Goal: Task Accomplishment & Management: Complete application form

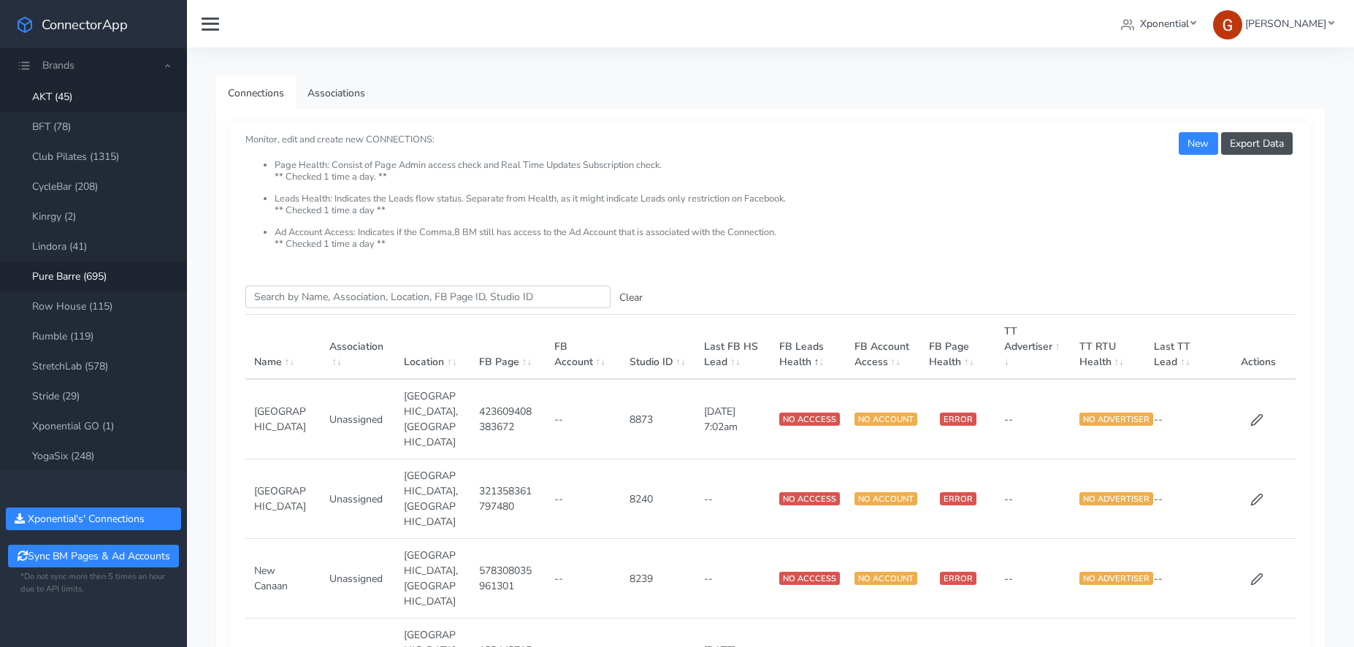
click at [66, 278] on link "Pure Barre (695)" at bounding box center [93, 276] width 187 height 30
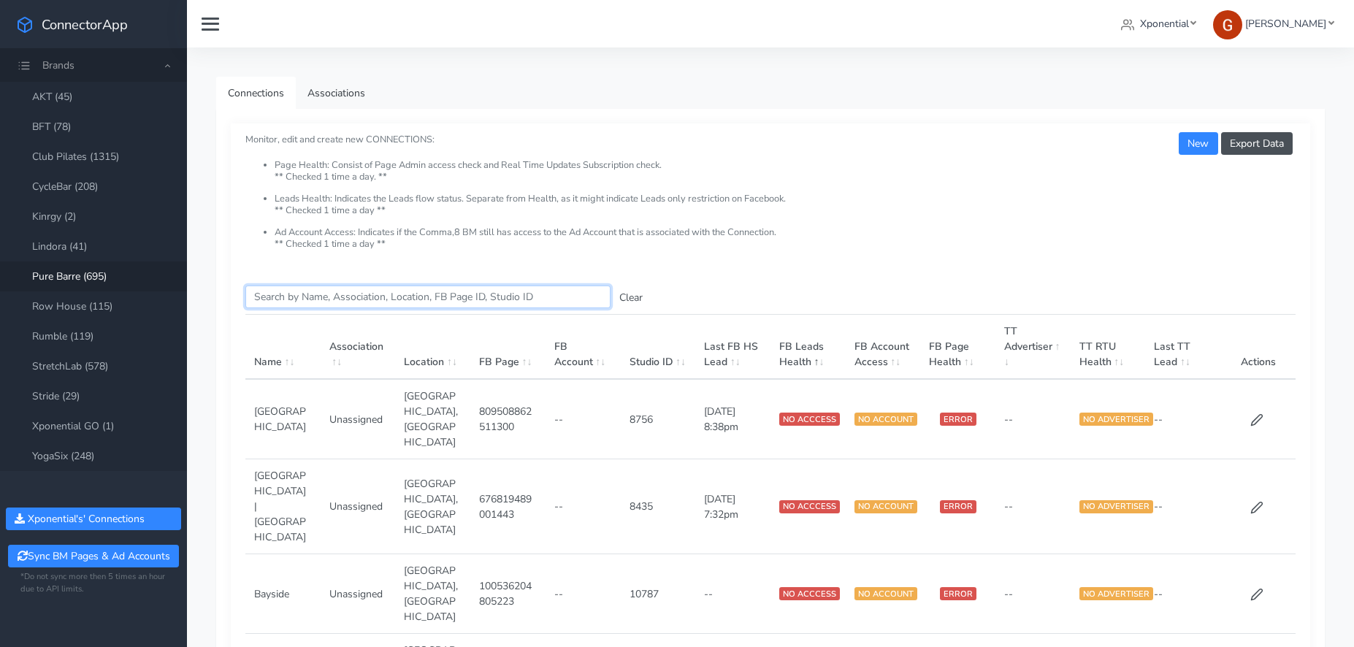
click at [303, 299] on input "Search this table" at bounding box center [427, 297] width 365 height 23
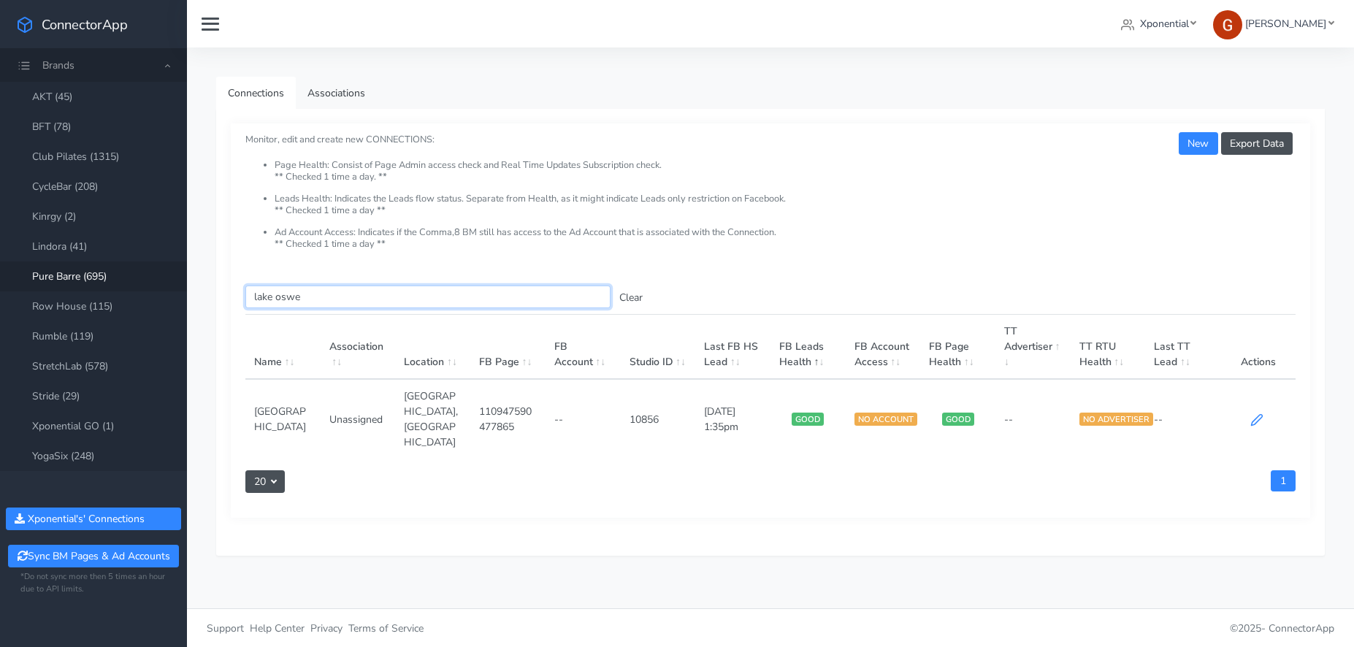
type input "lake oswe"
click at [1254, 413] on icon at bounding box center [1256, 419] width 13 height 13
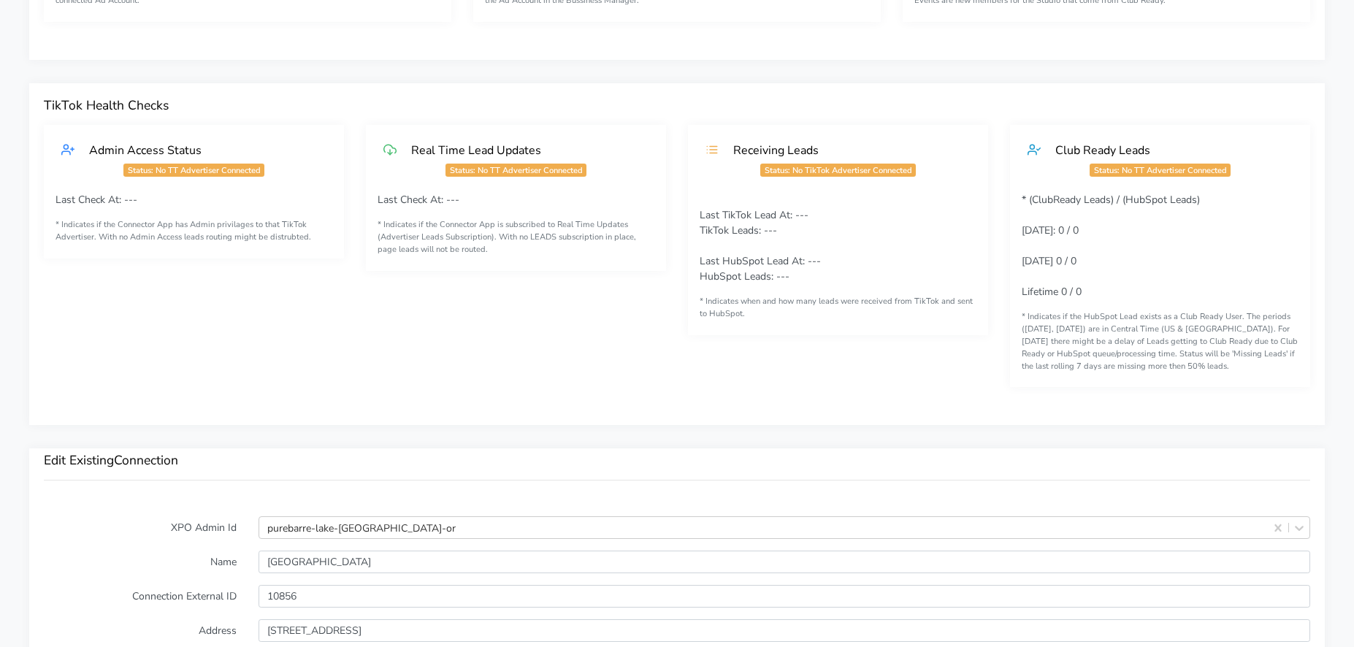
scroll to position [1366, 0]
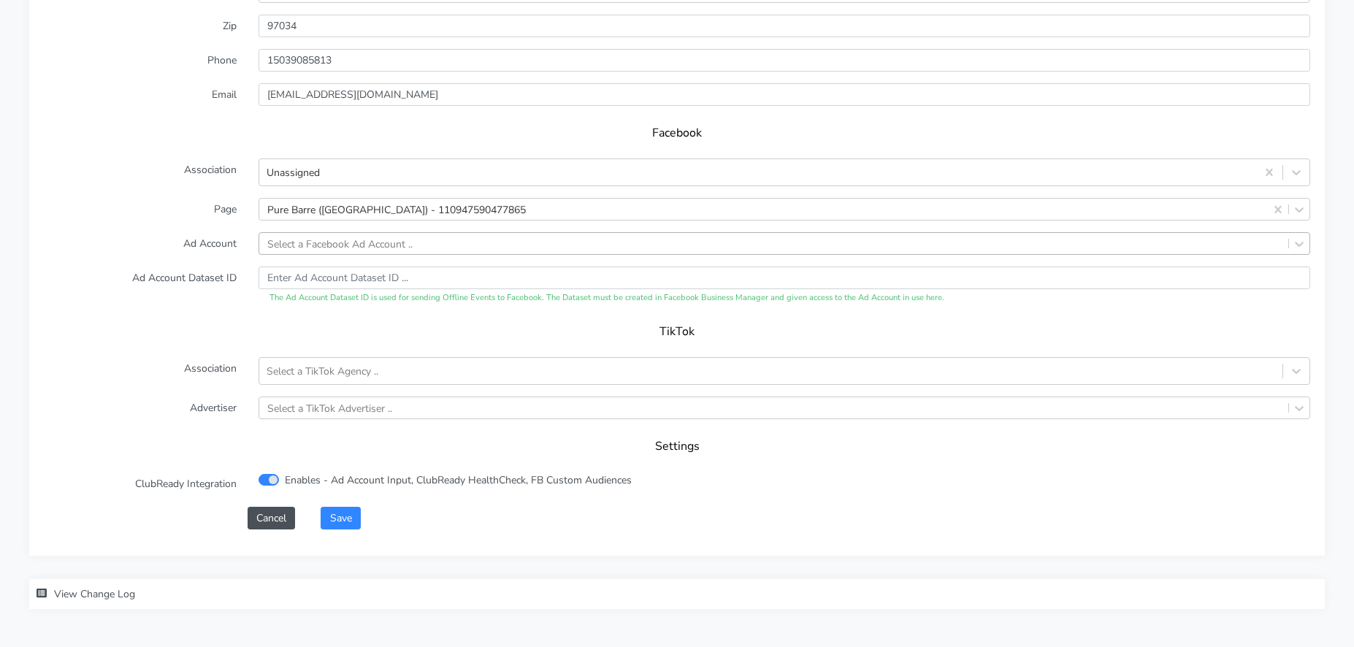
click at [356, 245] on div "Select a Facebook Ad Account .." at bounding box center [339, 243] width 145 height 15
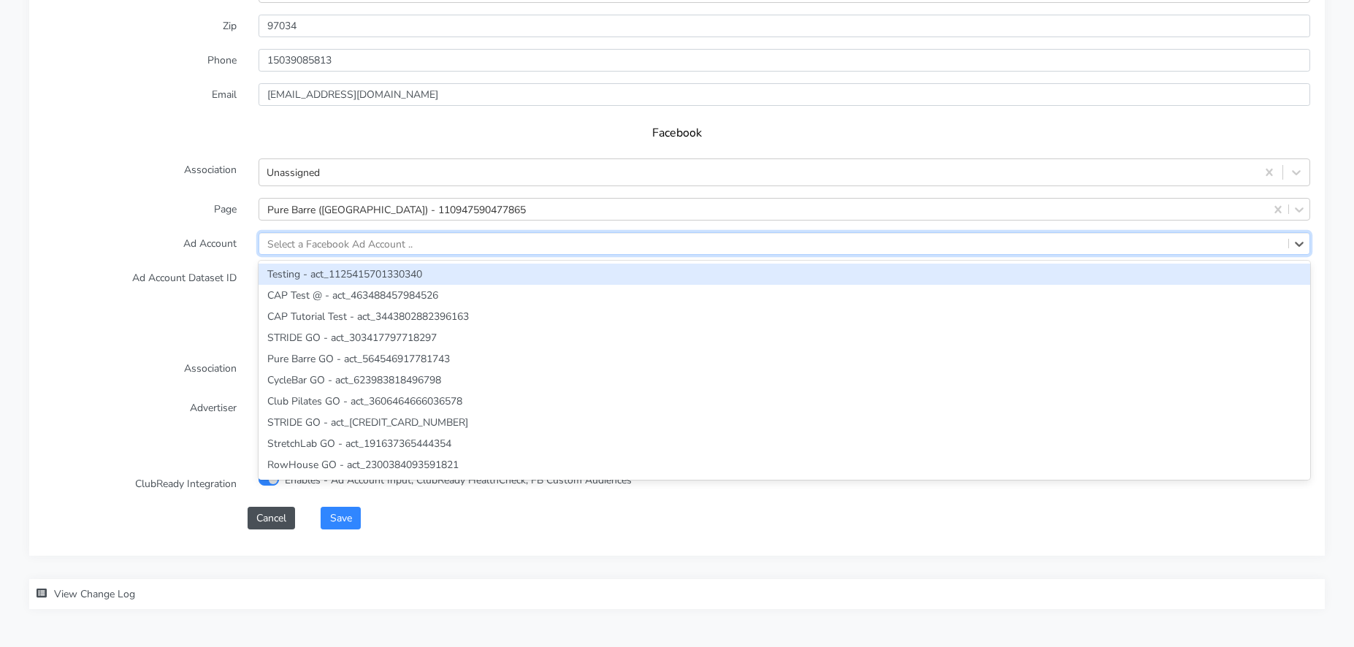
paste input "[CREDIT_CARD_NUMBER]"
type input "[CREDIT_CARD_NUMBER]"
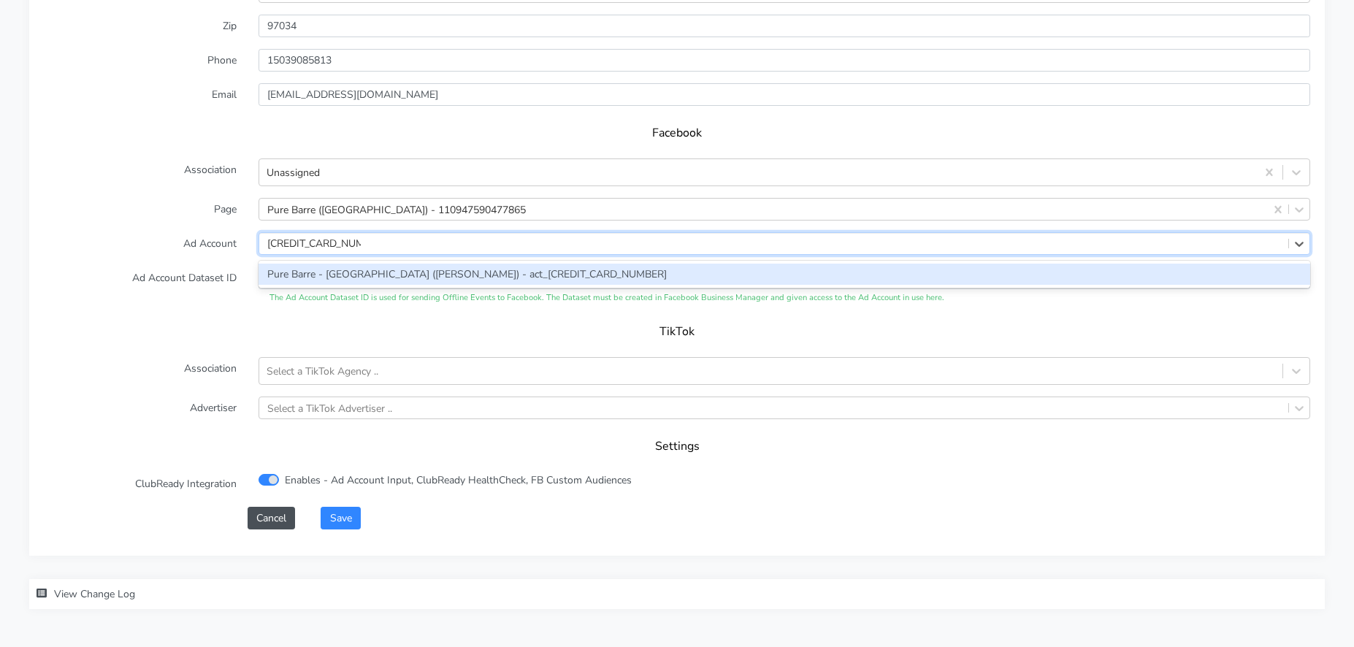
click at [338, 270] on div "Pure Barre - [GEOGRAPHIC_DATA] ([PERSON_NAME]) - act_[CREDIT_CARD_NUMBER]" at bounding box center [785, 274] width 1052 height 21
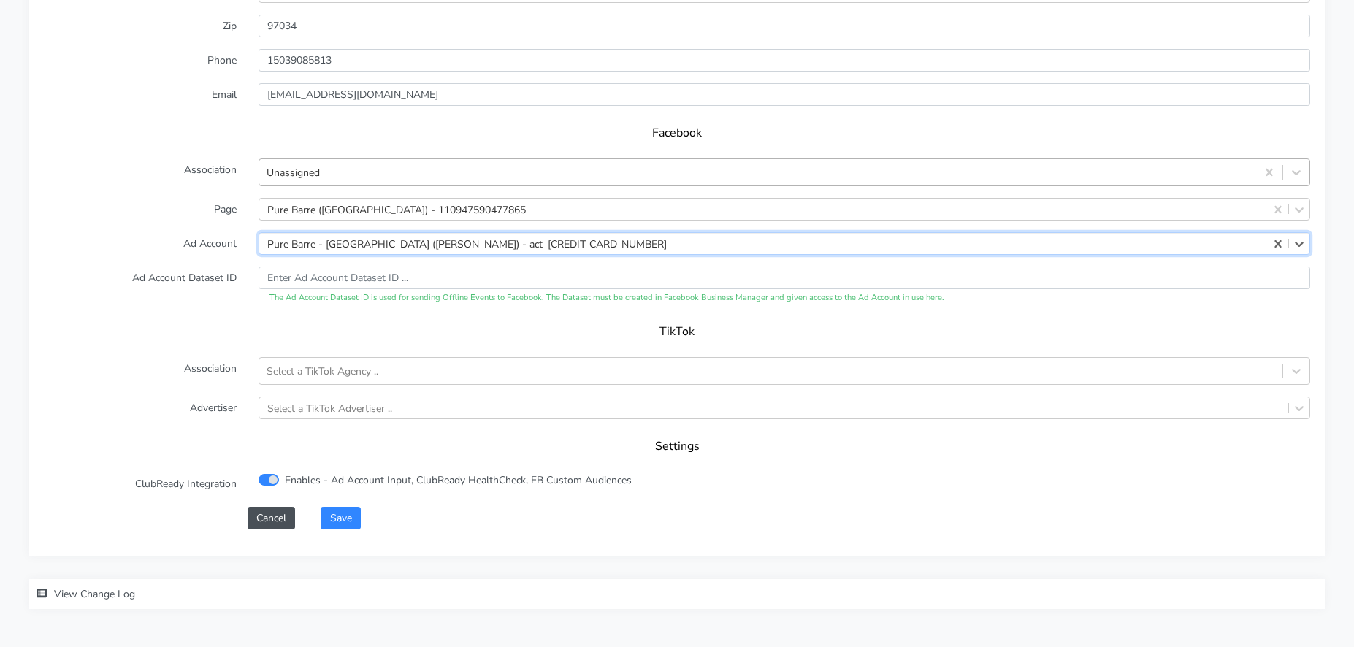
click at [330, 171] on div "Unassigned" at bounding box center [757, 173] width 997 height 24
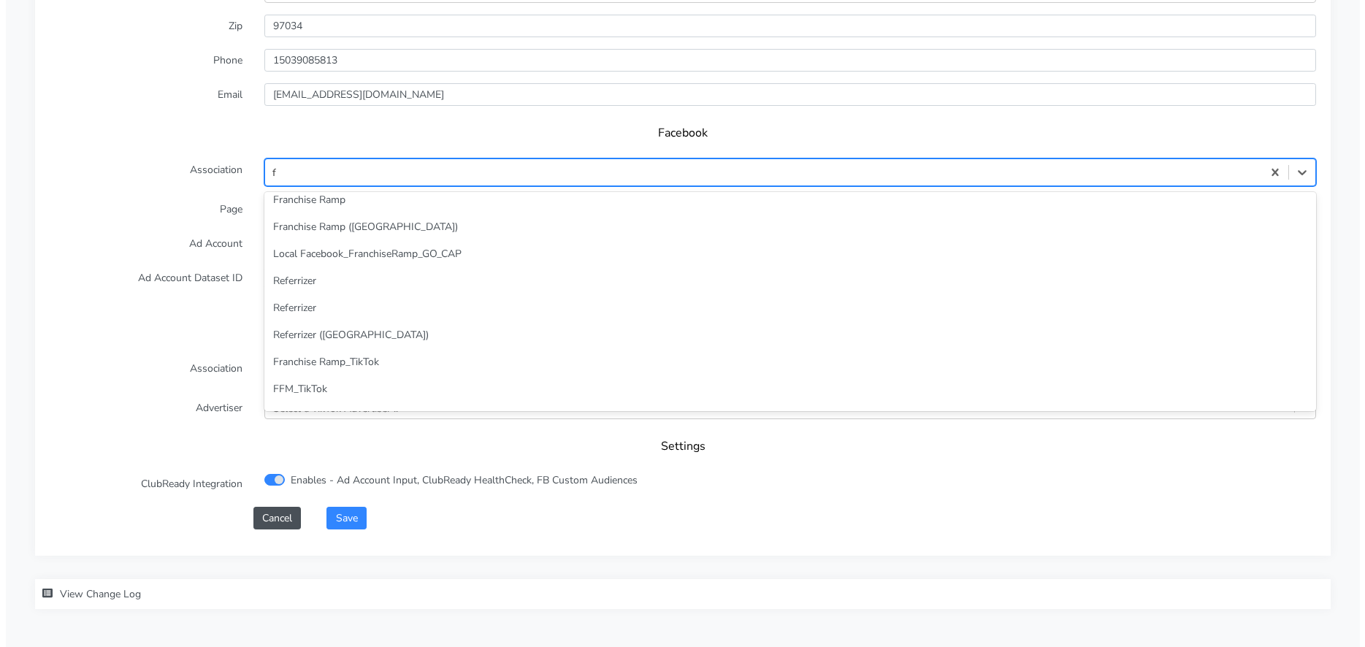
scroll to position [0, 0]
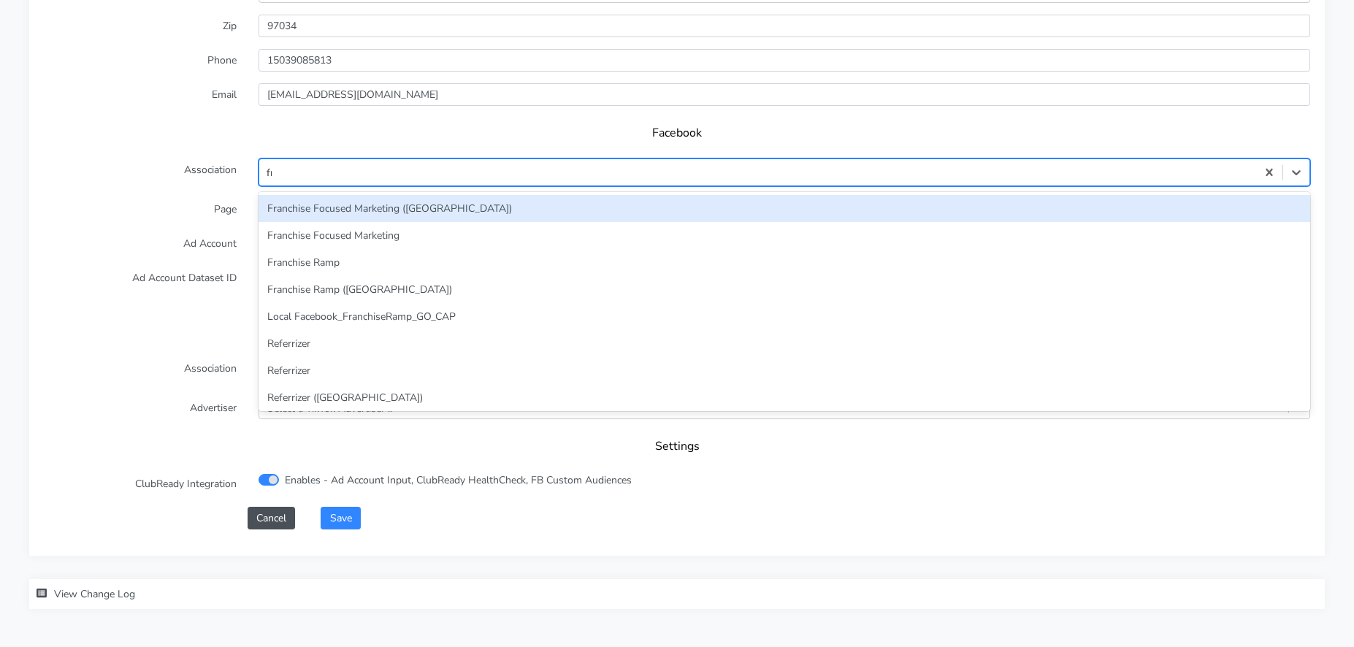
type input "fra"
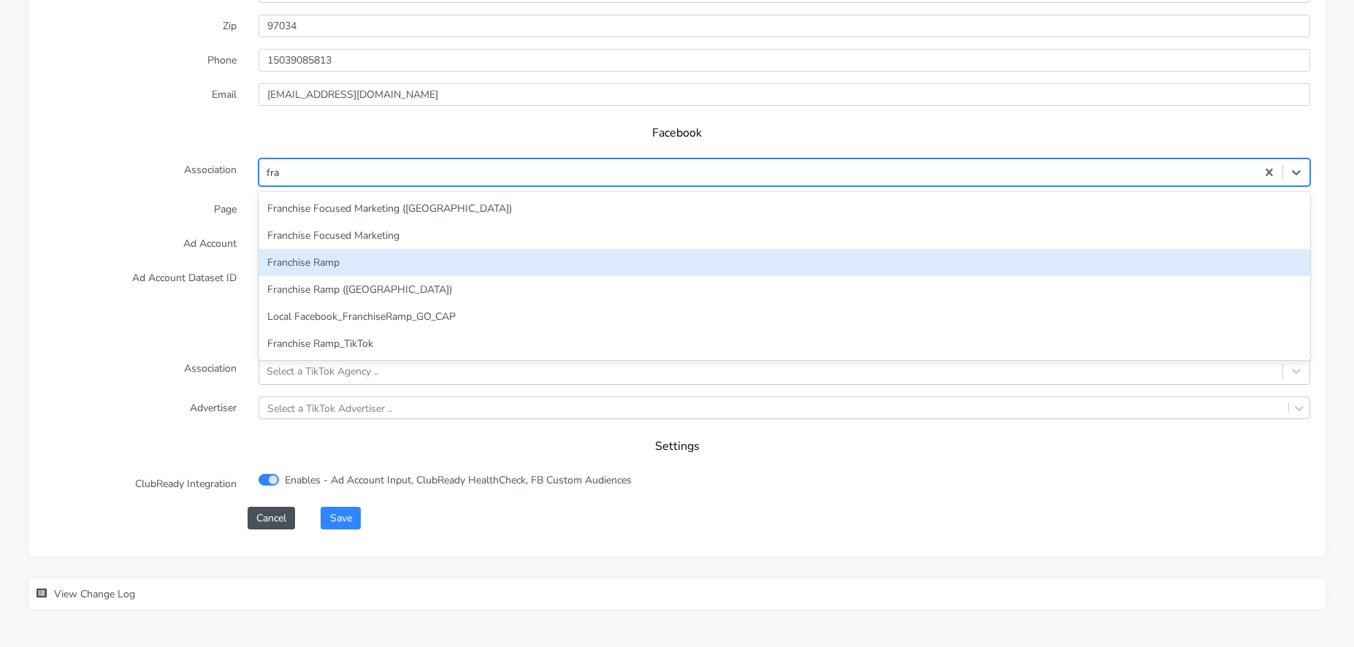
click at [342, 263] on div "Franchise Ramp" at bounding box center [785, 262] width 1052 height 27
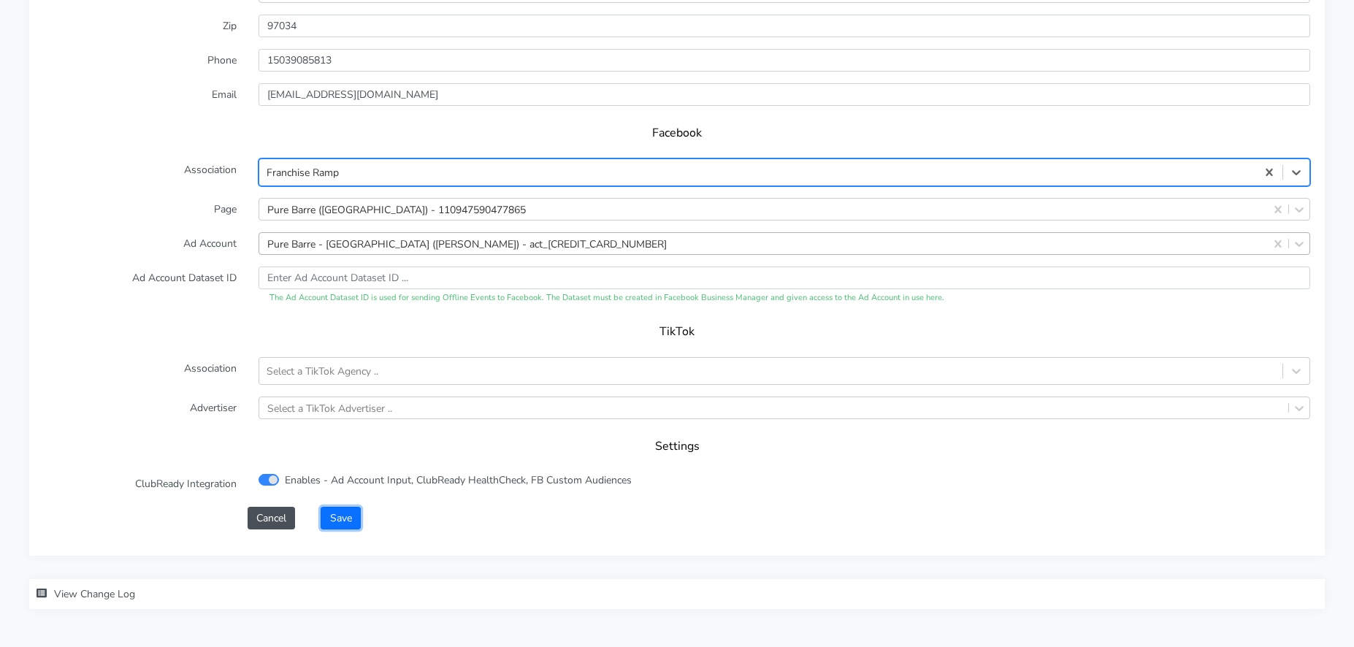
click at [341, 522] on button "Save" at bounding box center [340, 518] width 39 height 23
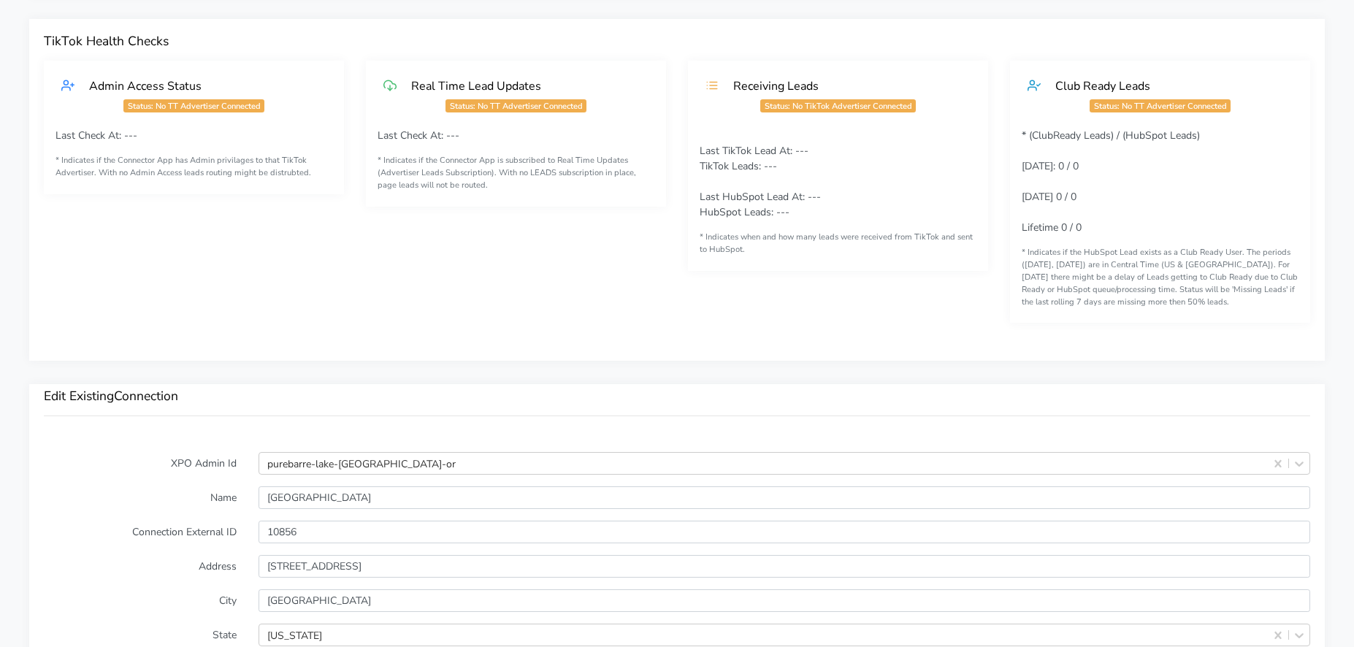
scroll to position [1439, 0]
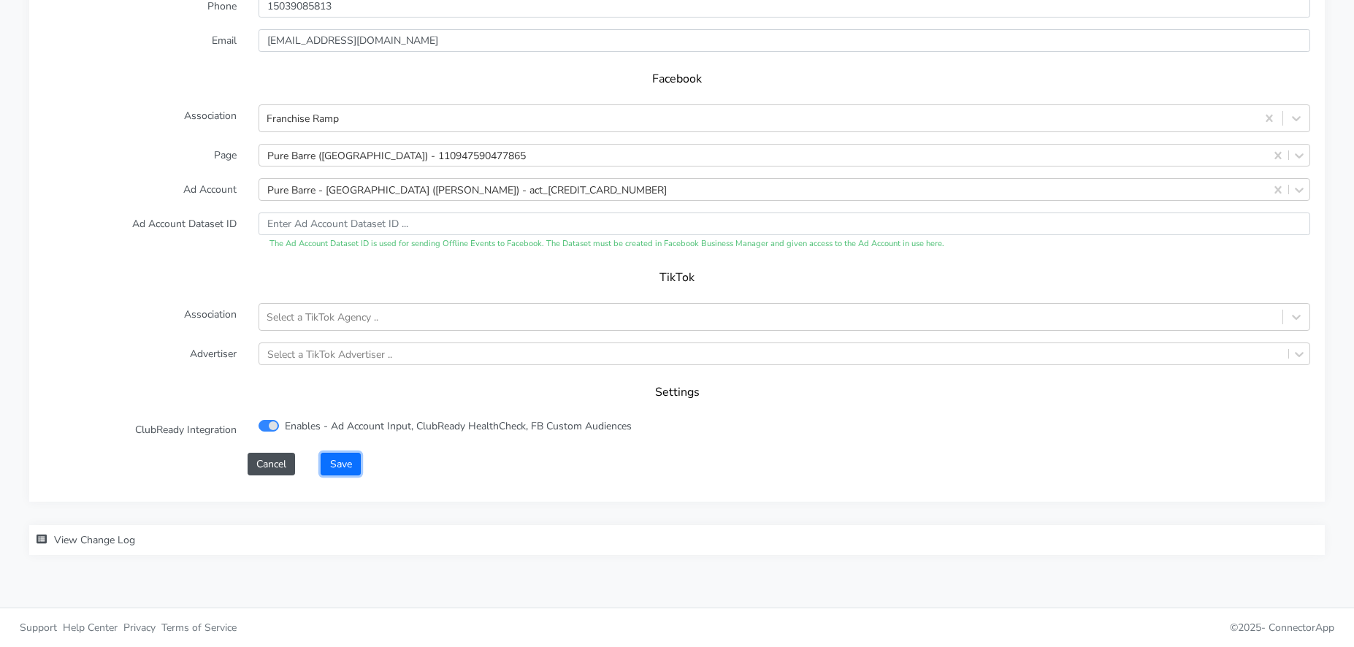
click at [337, 459] on button "Save" at bounding box center [340, 464] width 39 height 23
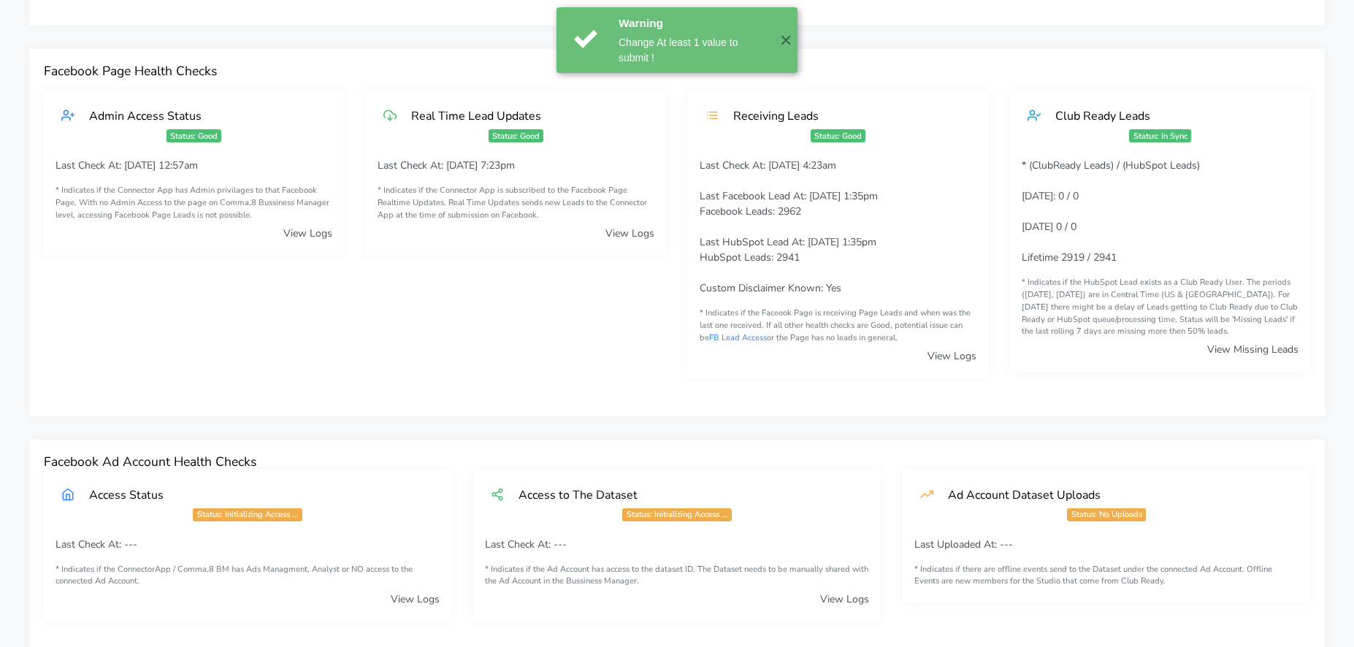
scroll to position [0, 0]
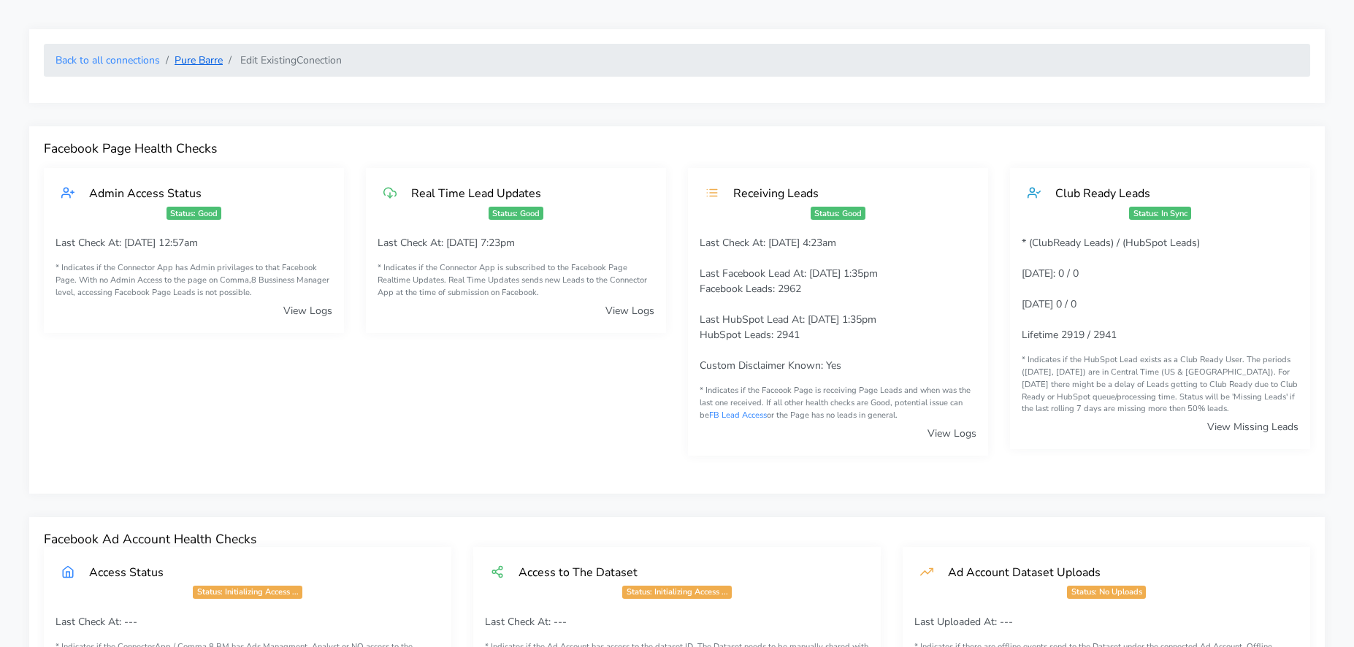
click at [199, 58] on link "Pure Barre" at bounding box center [199, 60] width 48 height 14
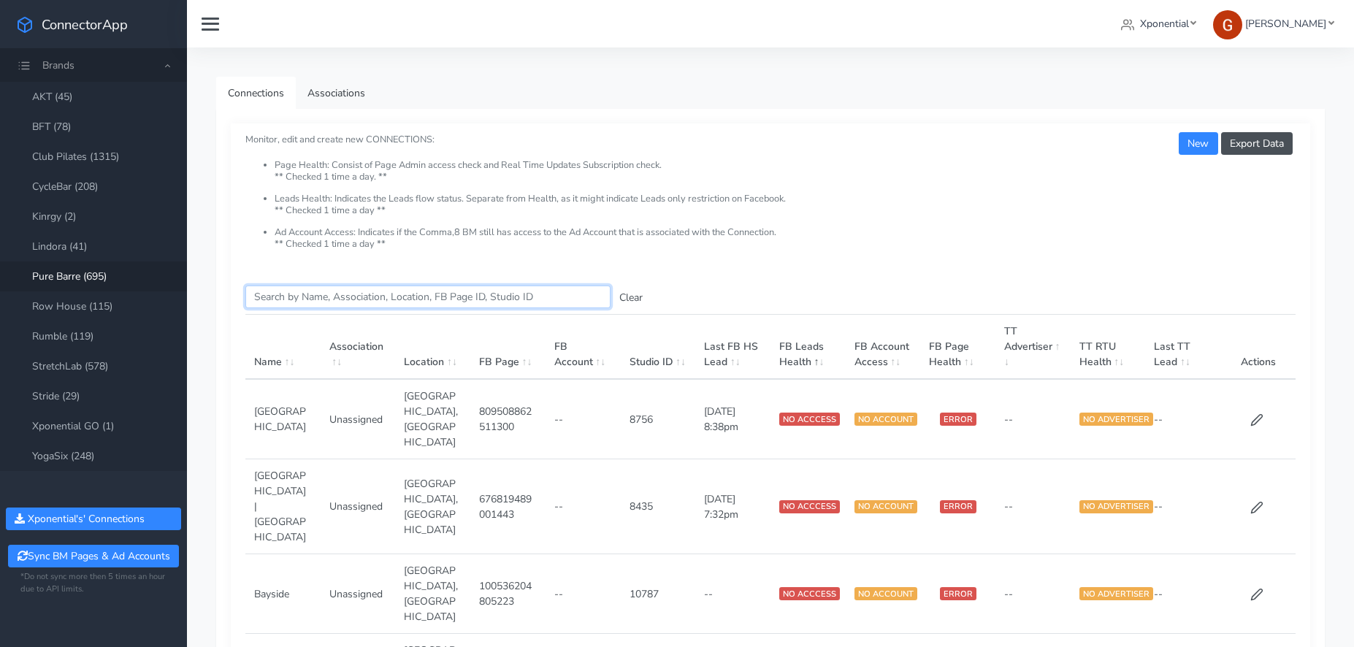
click at [341, 295] on input "Search this table" at bounding box center [427, 297] width 365 height 23
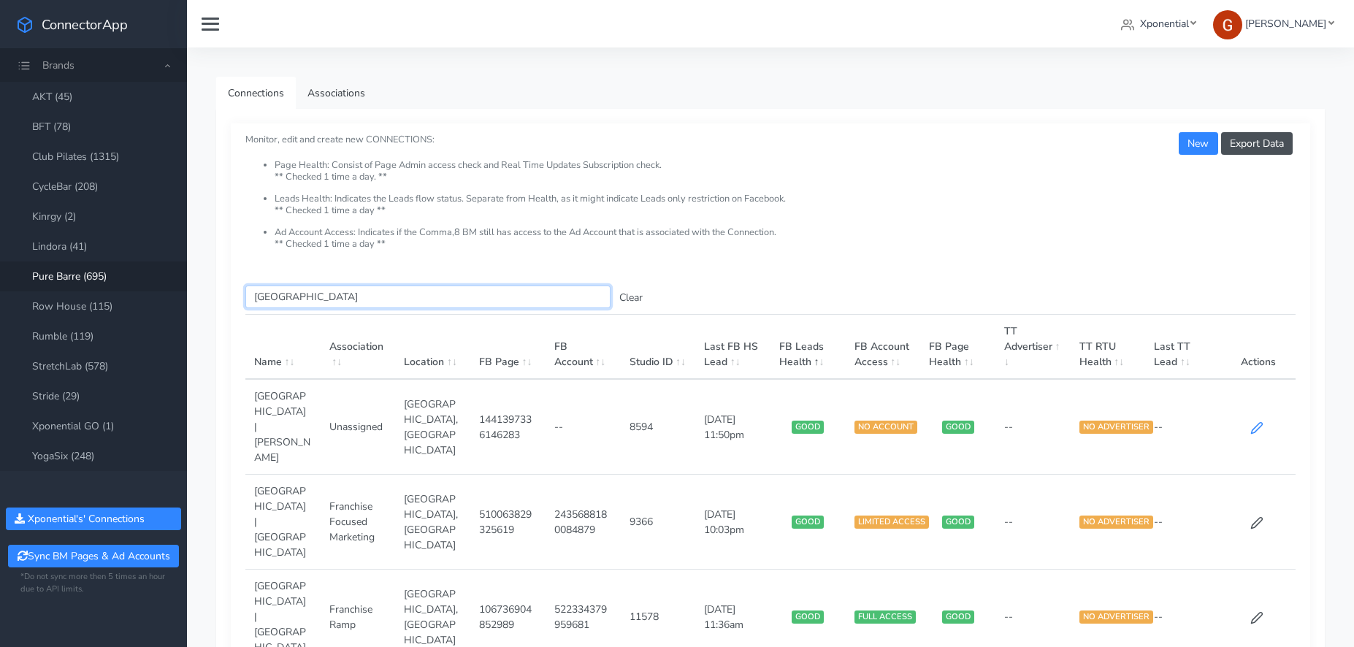
type input "[GEOGRAPHIC_DATA]"
click at [1257, 421] on icon at bounding box center [1256, 427] width 13 height 13
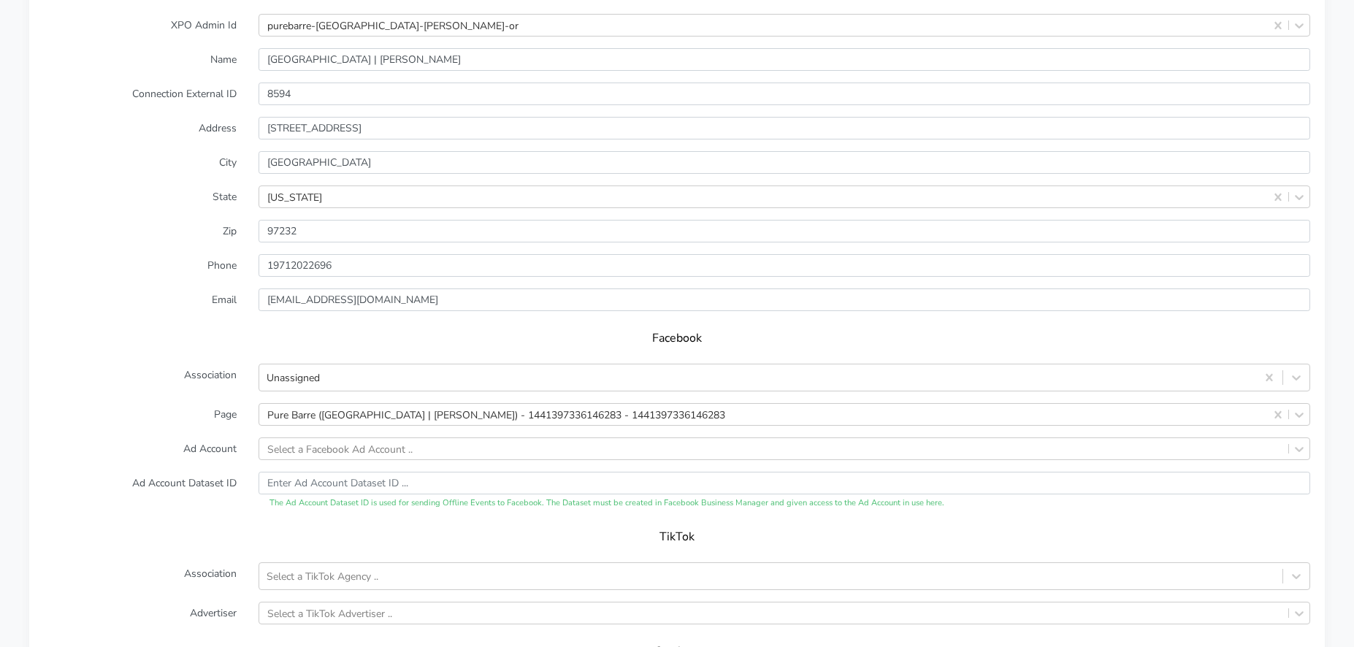
scroll to position [1162, 0]
click at [376, 446] on div "Select a Facebook Ad Account .." at bounding box center [785, 447] width 1052 height 23
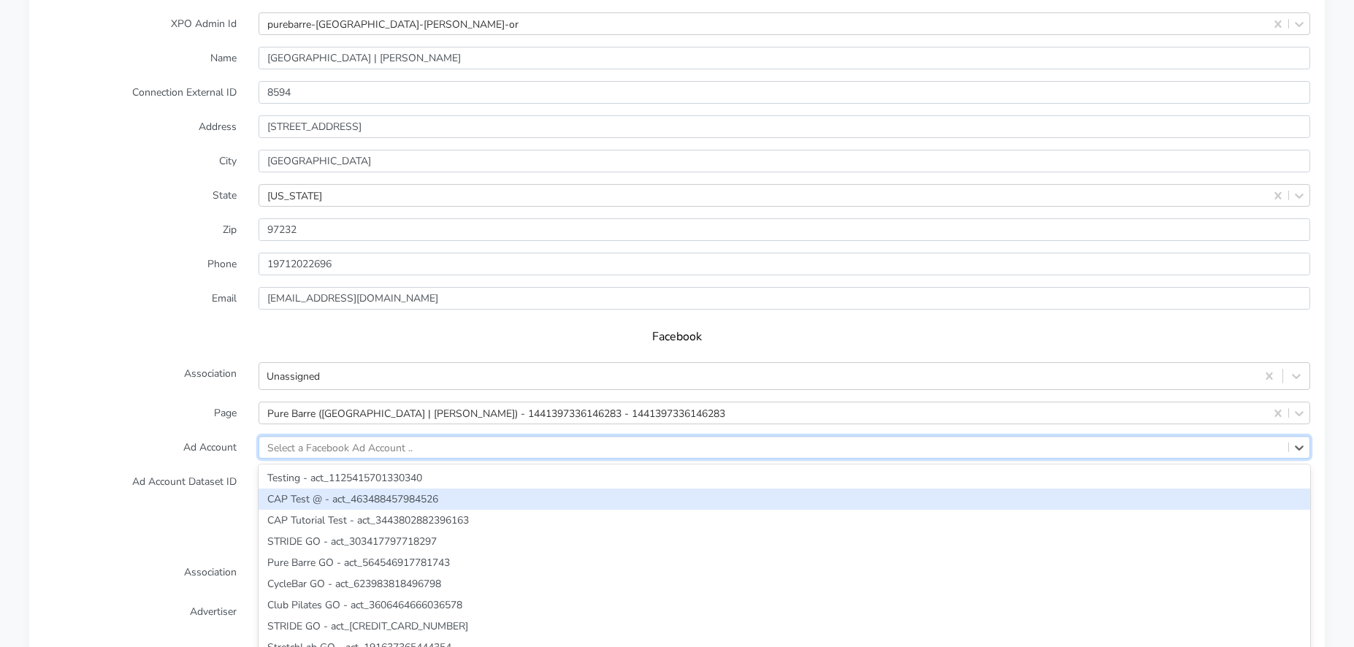
scroll to position [1204, 0]
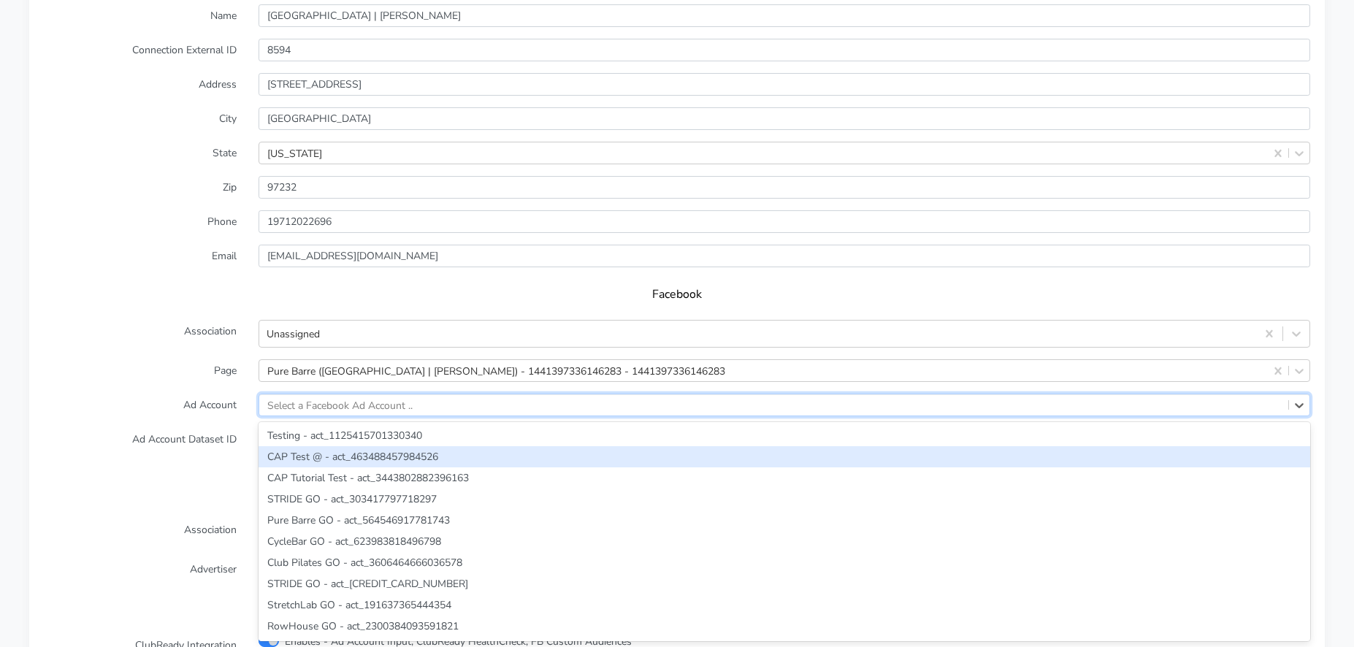
paste input "1394370485165596"
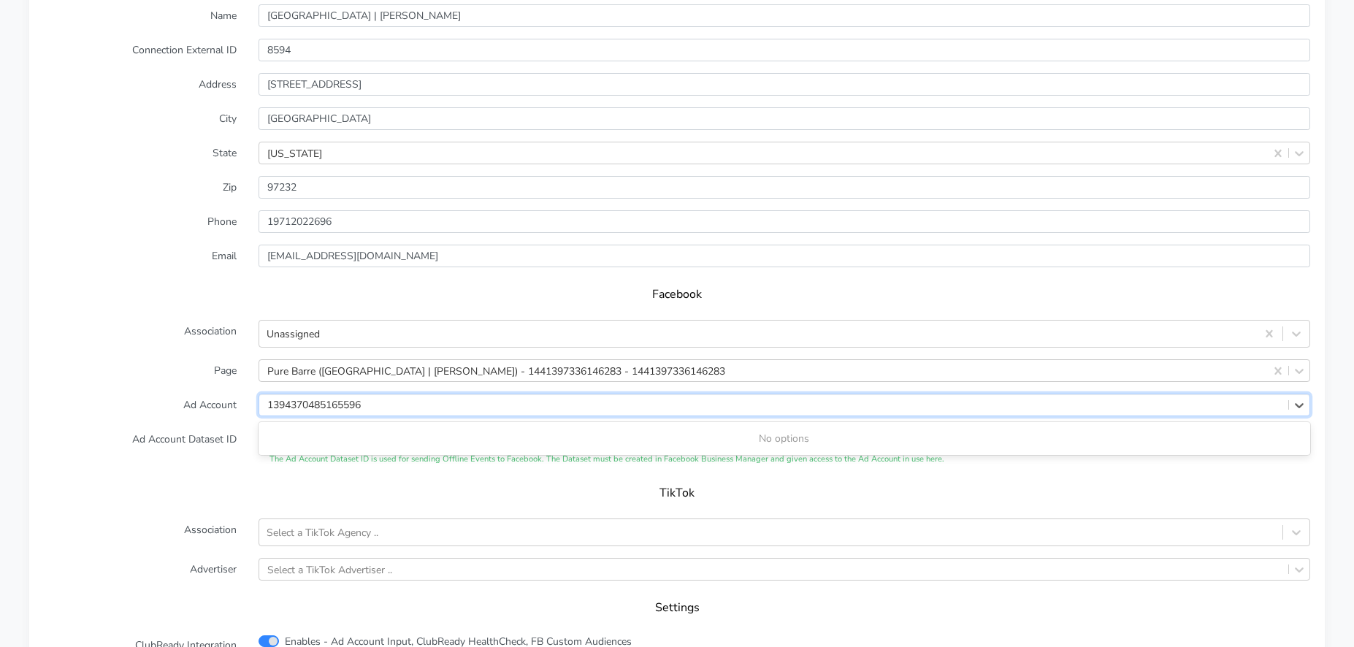
type input "1394370485165596"
click at [186, 384] on form "XPO Admin Id purebarre-[GEOGRAPHIC_DATA]-[PERSON_NAME]-or Name [GEOGRAPHIC_DATA…" at bounding box center [677, 330] width 1266 height 720
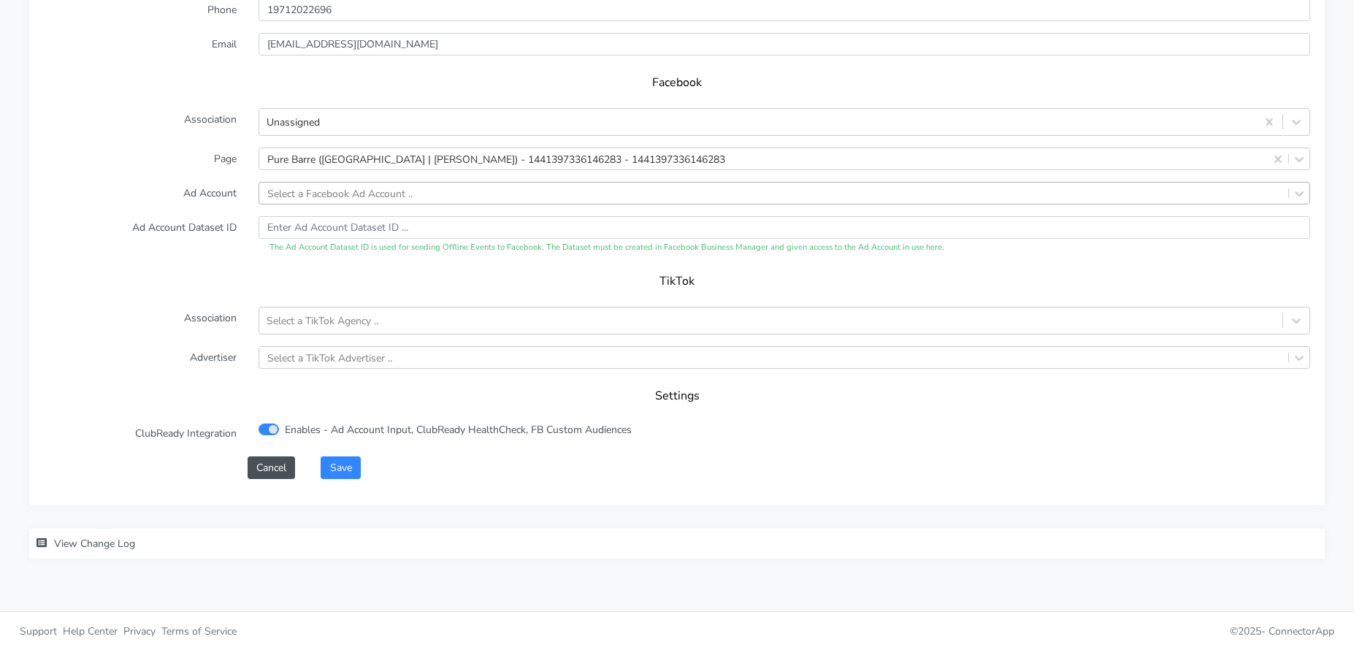
scroll to position [1420, 0]
click at [271, 462] on button "Cancel" at bounding box center [271, 464] width 47 height 23
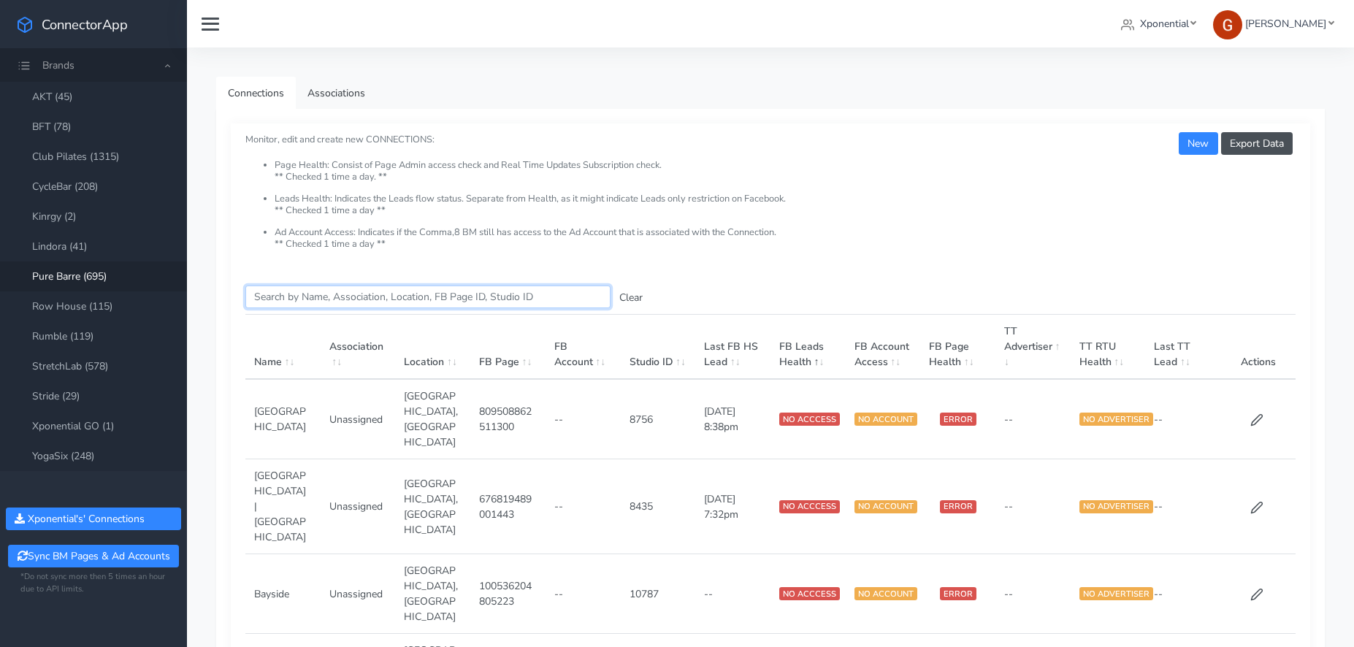
click at [325, 298] on input "Search this table" at bounding box center [427, 297] width 365 height 23
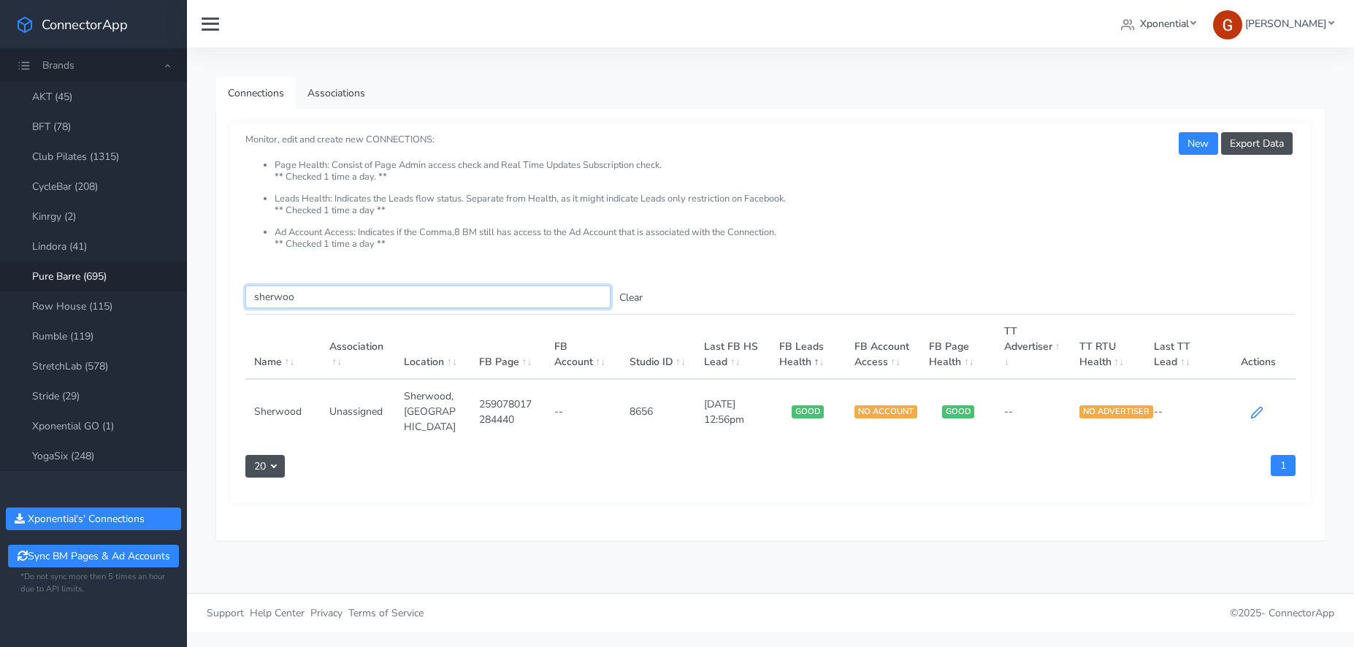
type input "sherwoo"
click at [1257, 407] on icon at bounding box center [1256, 412] width 13 height 13
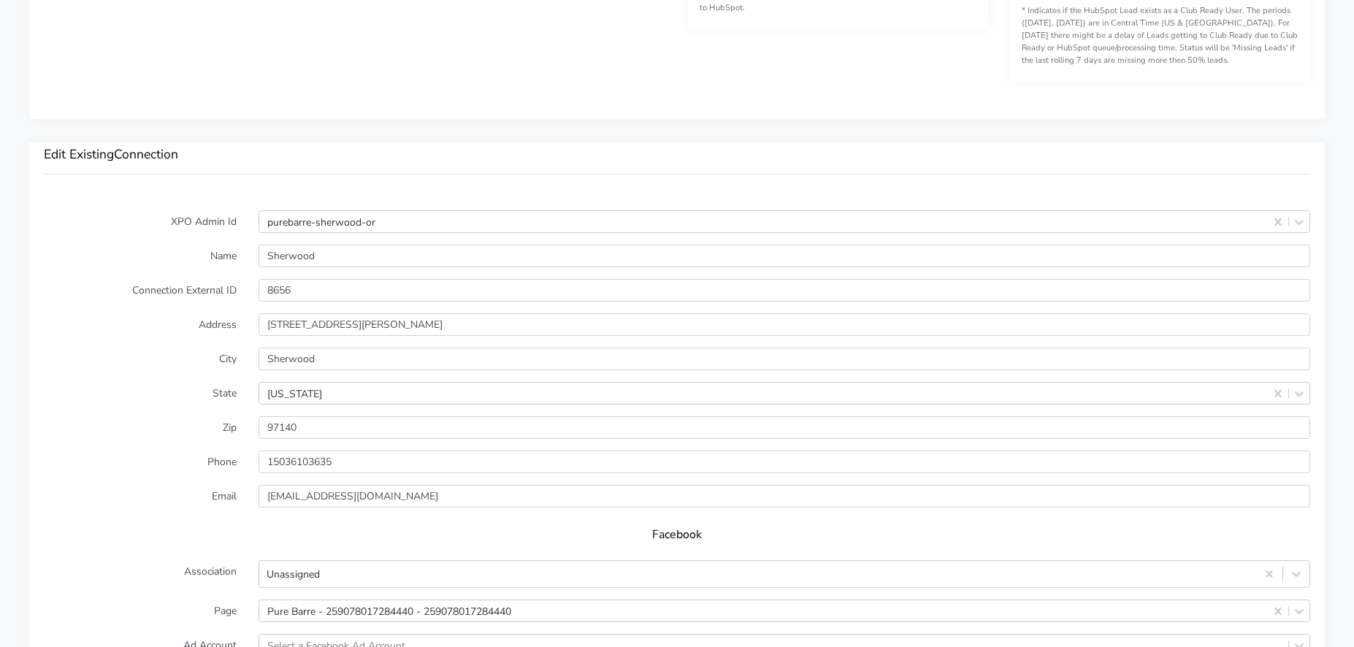
scroll to position [1291, 0]
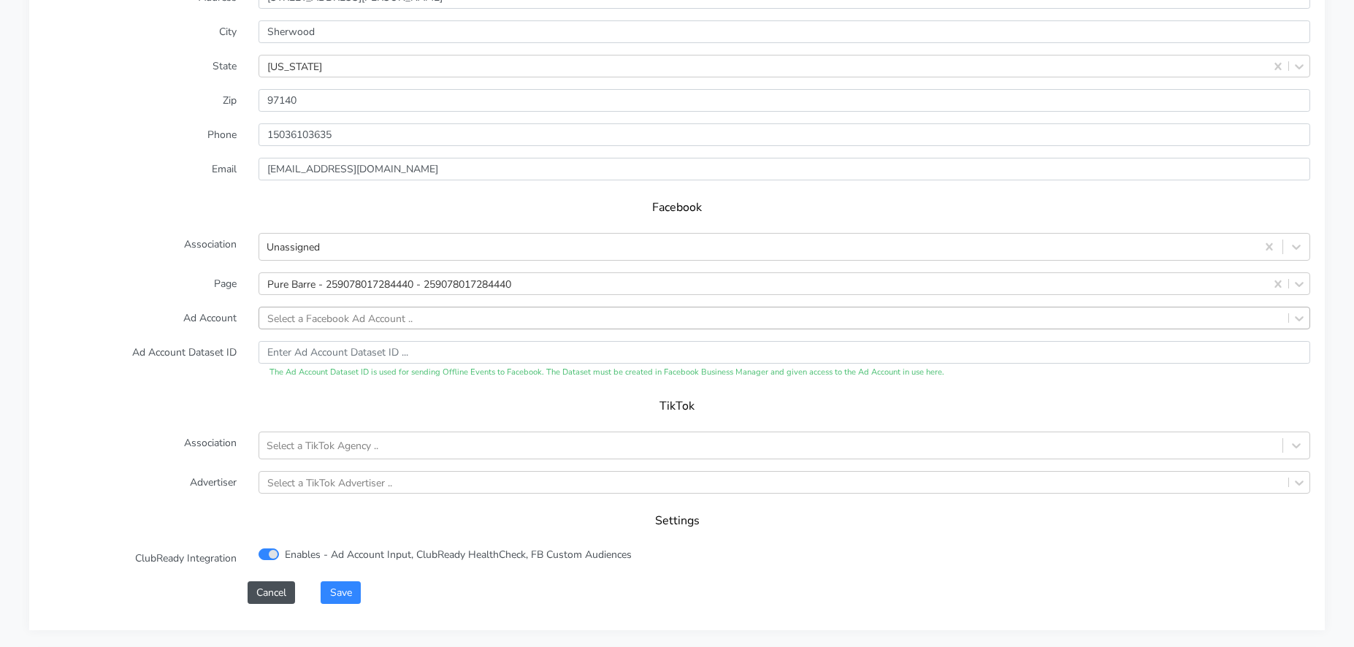
click at [348, 321] on div "Select a Facebook Ad Account .." at bounding box center [339, 317] width 145 height 15
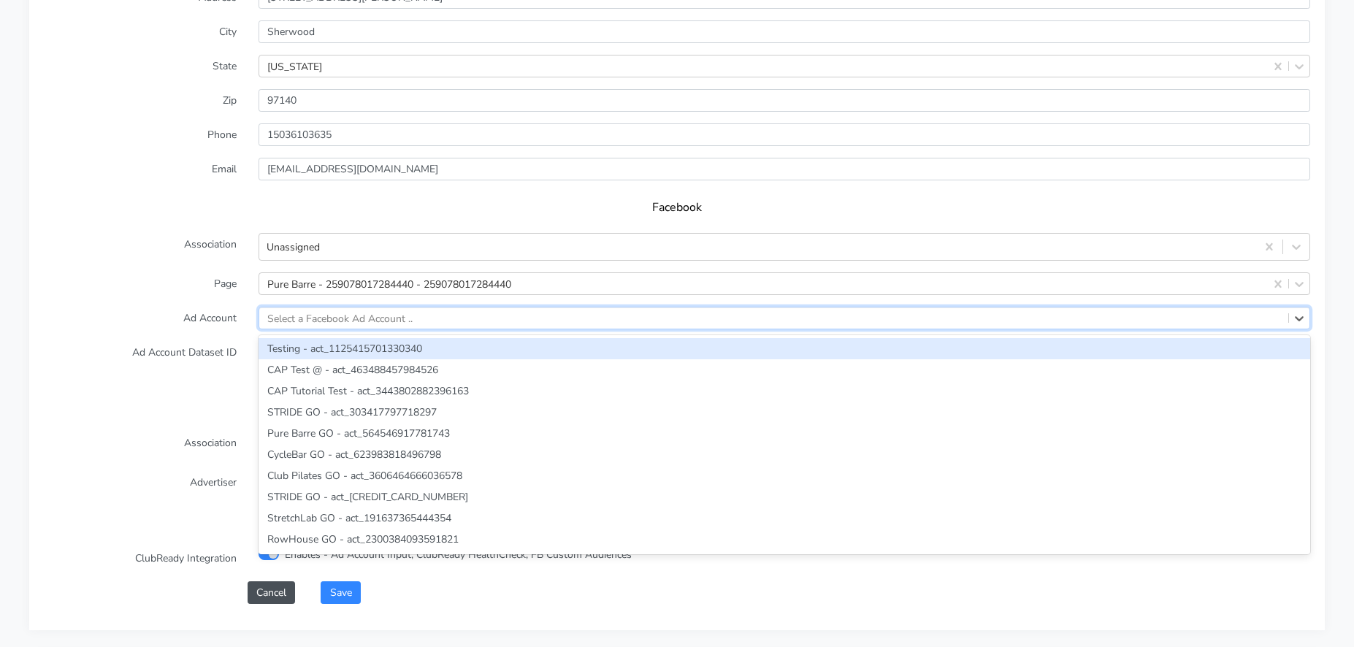
paste input "261847869779818"
type input "261847869779818"
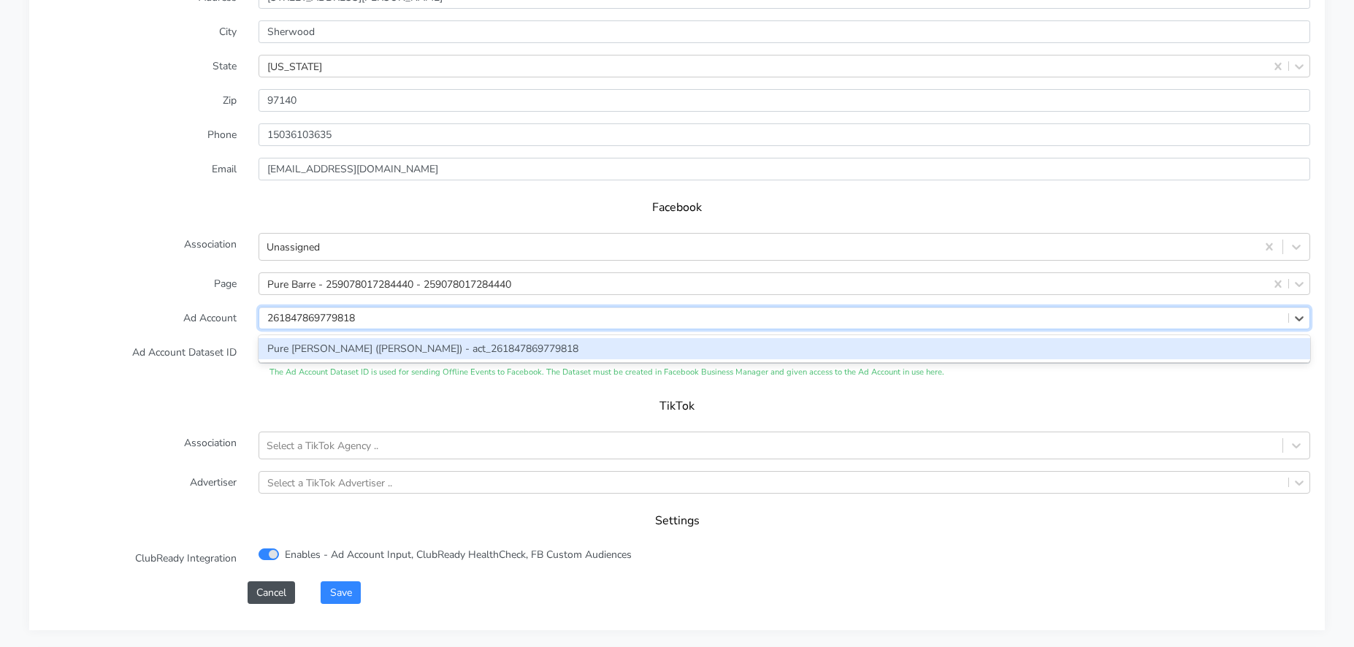
click at [310, 347] on div "Pure [PERSON_NAME] ([PERSON_NAME]) - act_261847869779818" at bounding box center [785, 348] width 1052 height 21
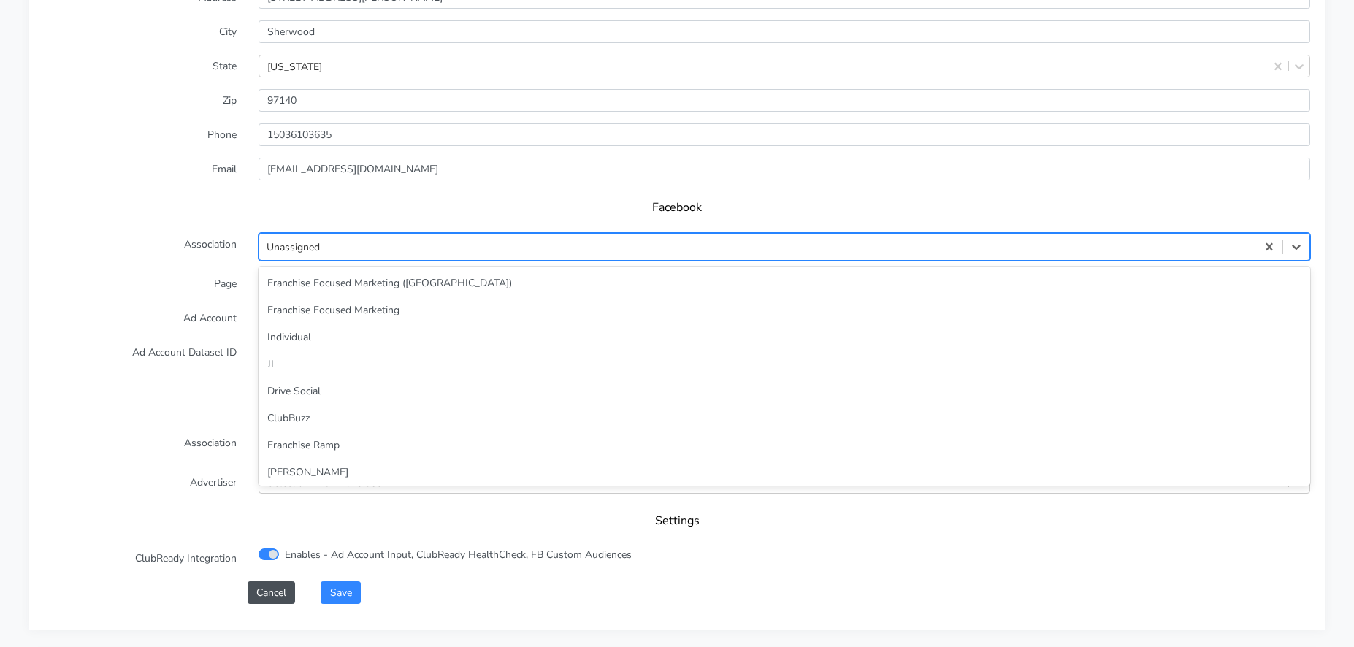
click at [325, 251] on div "Unassigned" at bounding box center [757, 247] width 997 height 24
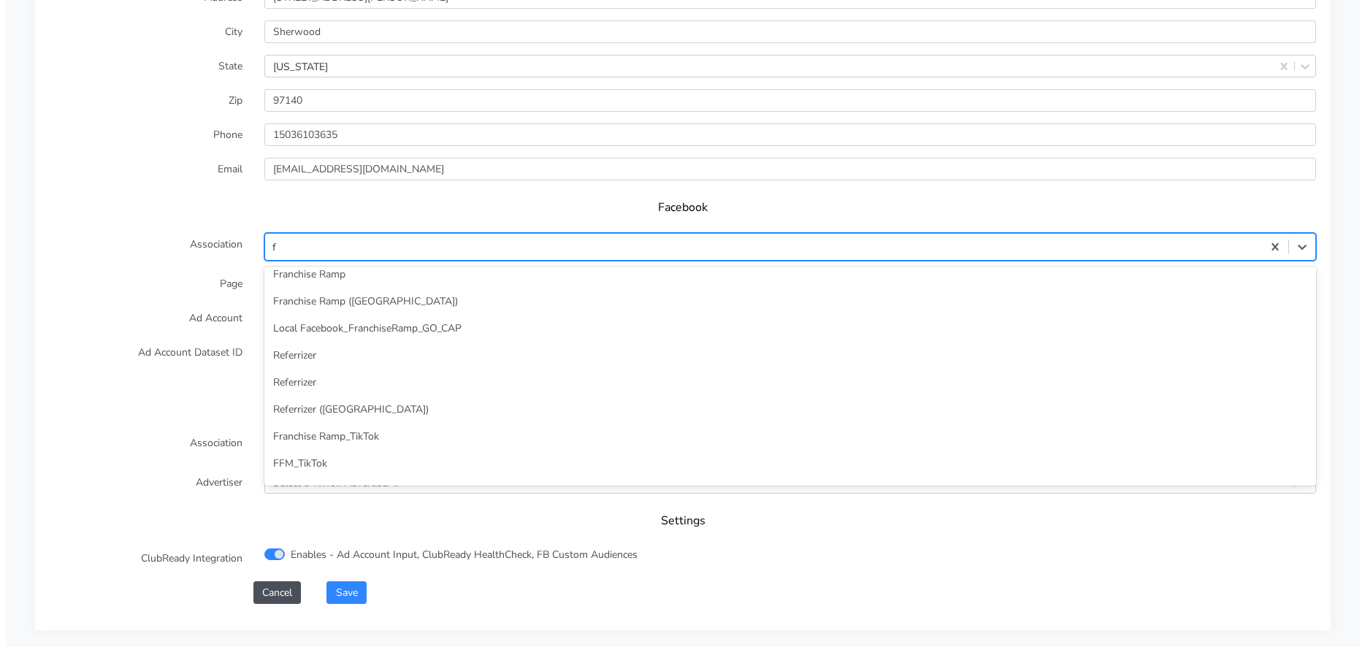
scroll to position [0, 0]
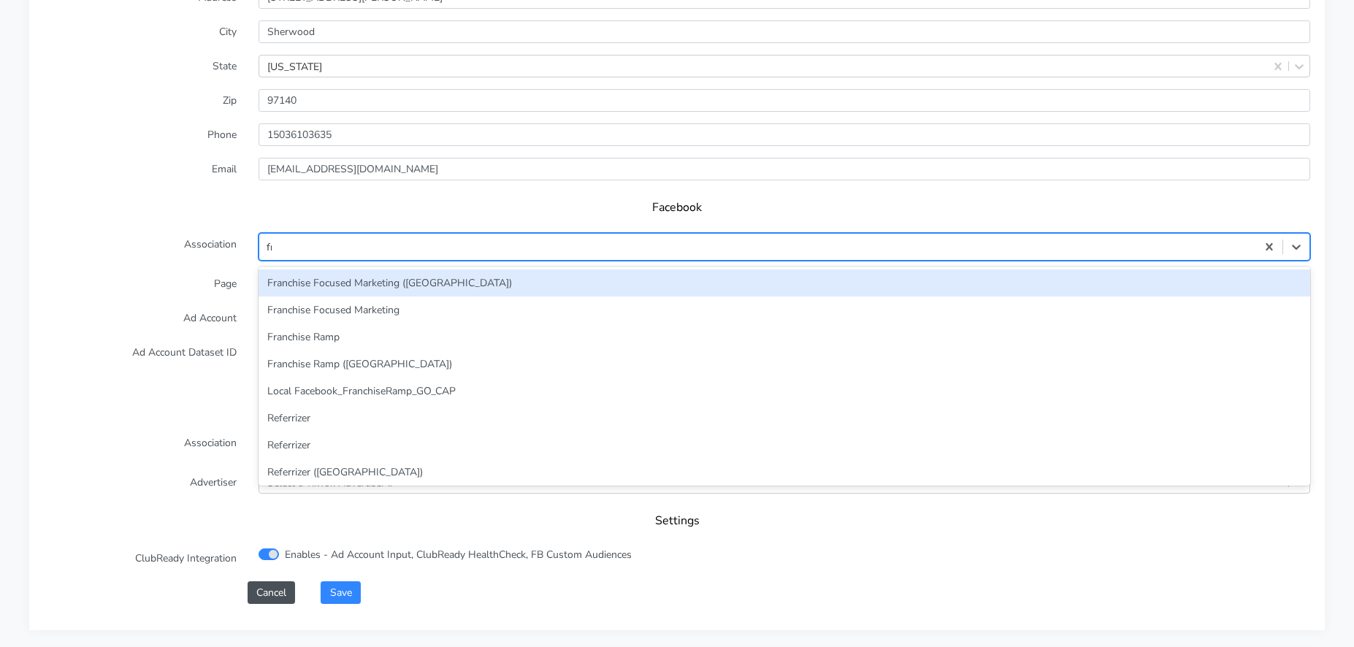
type input "fra"
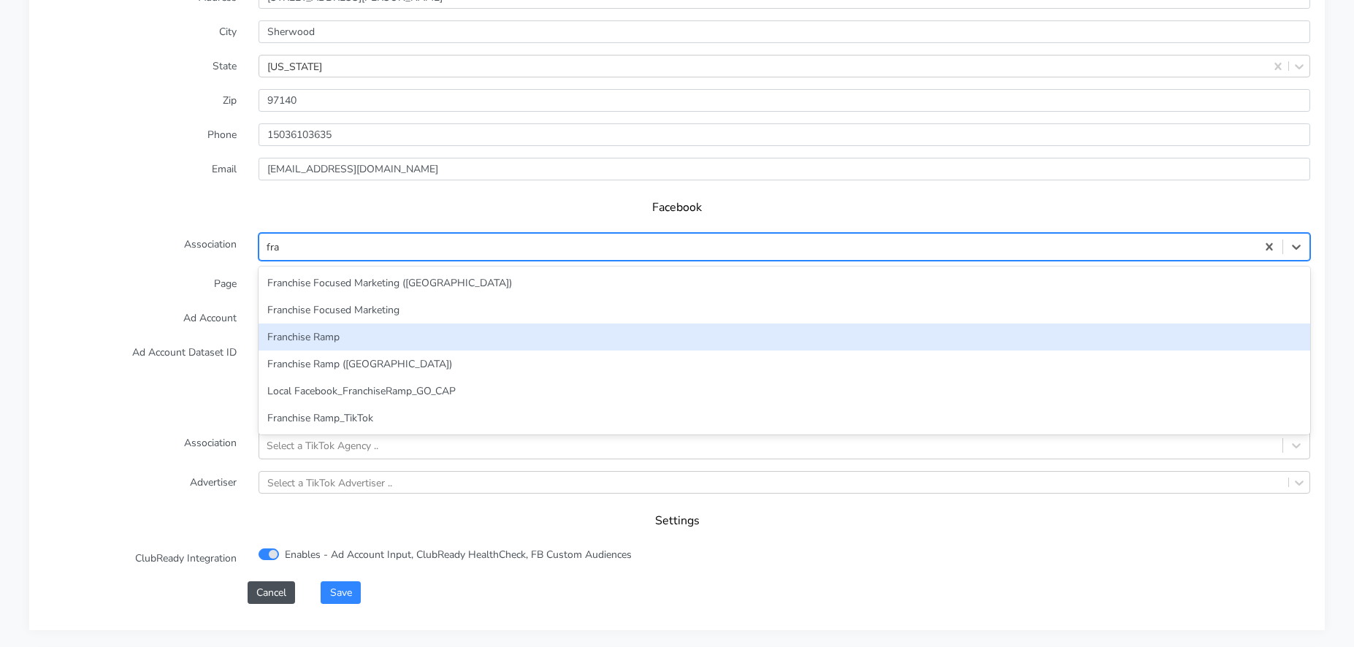
click at [311, 334] on div "Franchise Ramp" at bounding box center [785, 337] width 1052 height 27
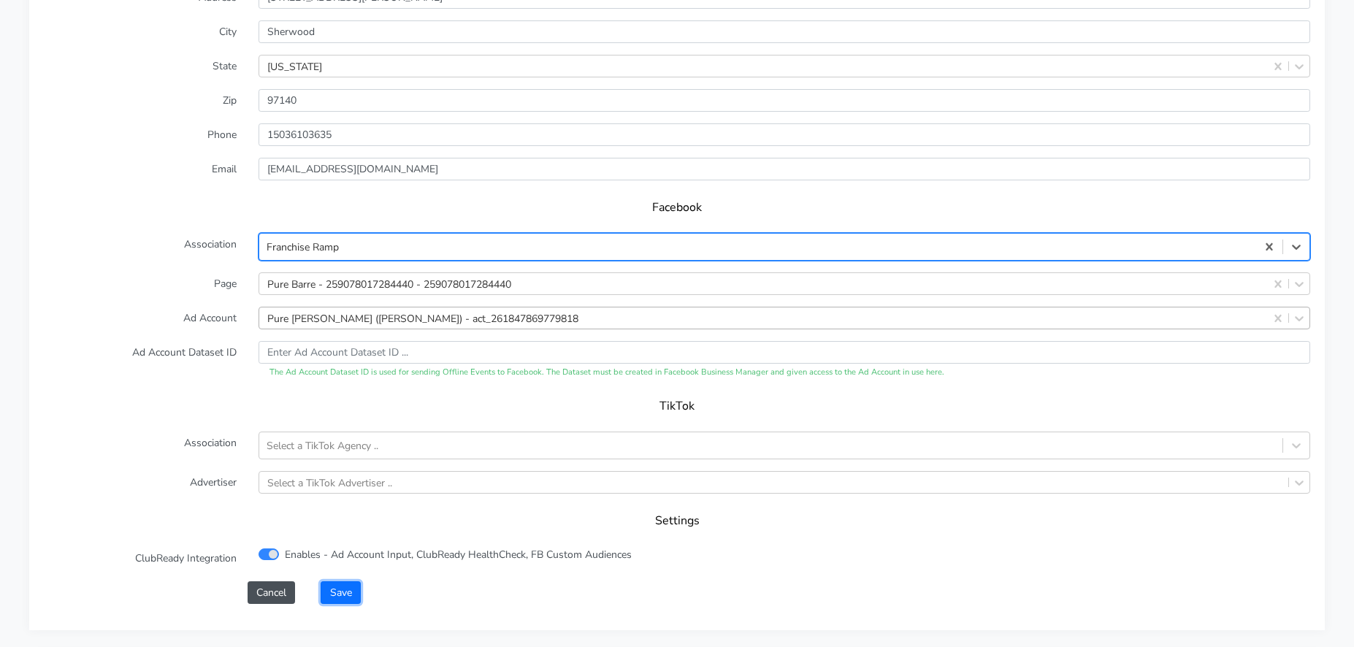
click at [353, 594] on button "Save" at bounding box center [340, 592] width 39 height 23
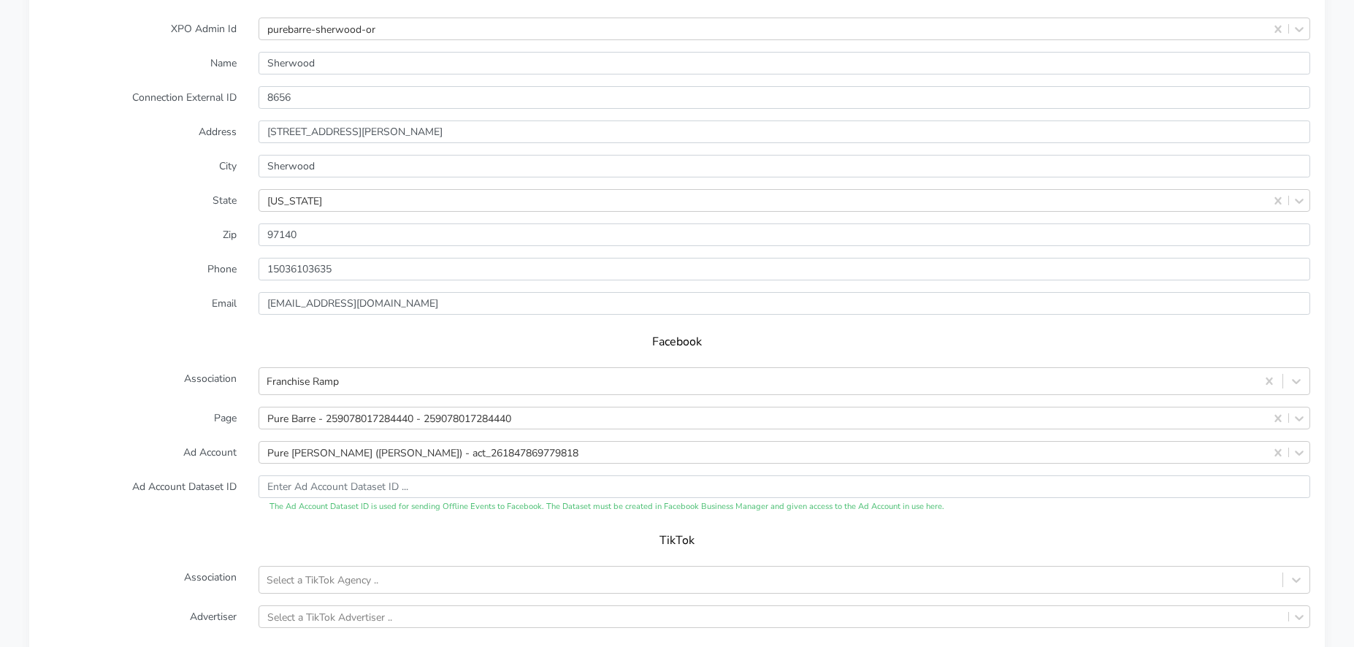
scroll to position [1439, 0]
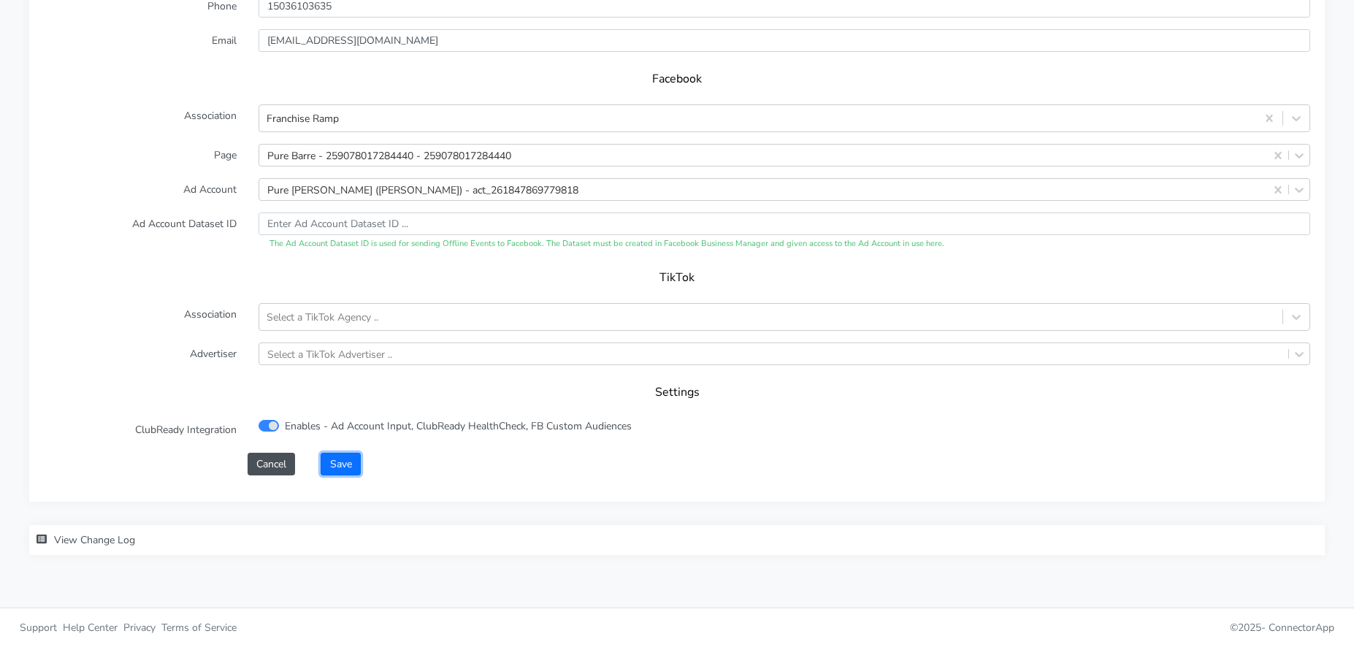
click at [345, 456] on button "Save" at bounding box center [340, 464] width 39 height 23
click at [344, 462] on button "Save" at bounding box center [340, 464] width 39 height 23
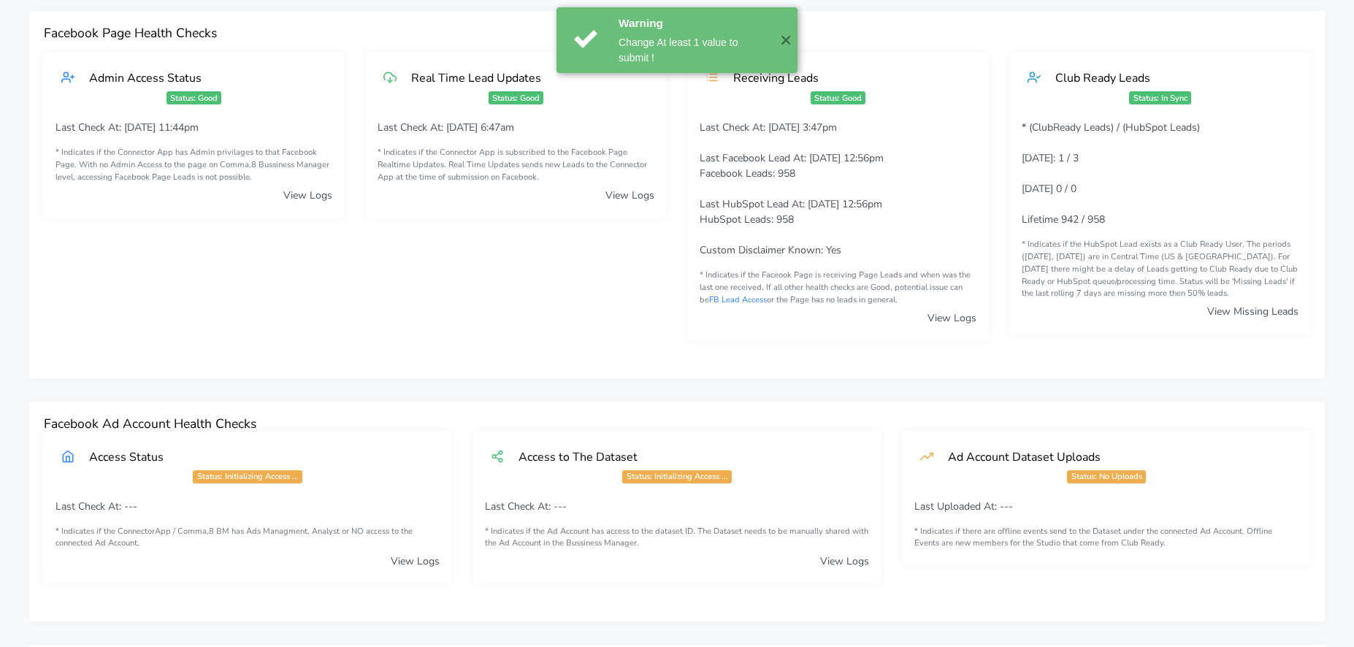
scroll to position [0, 0]
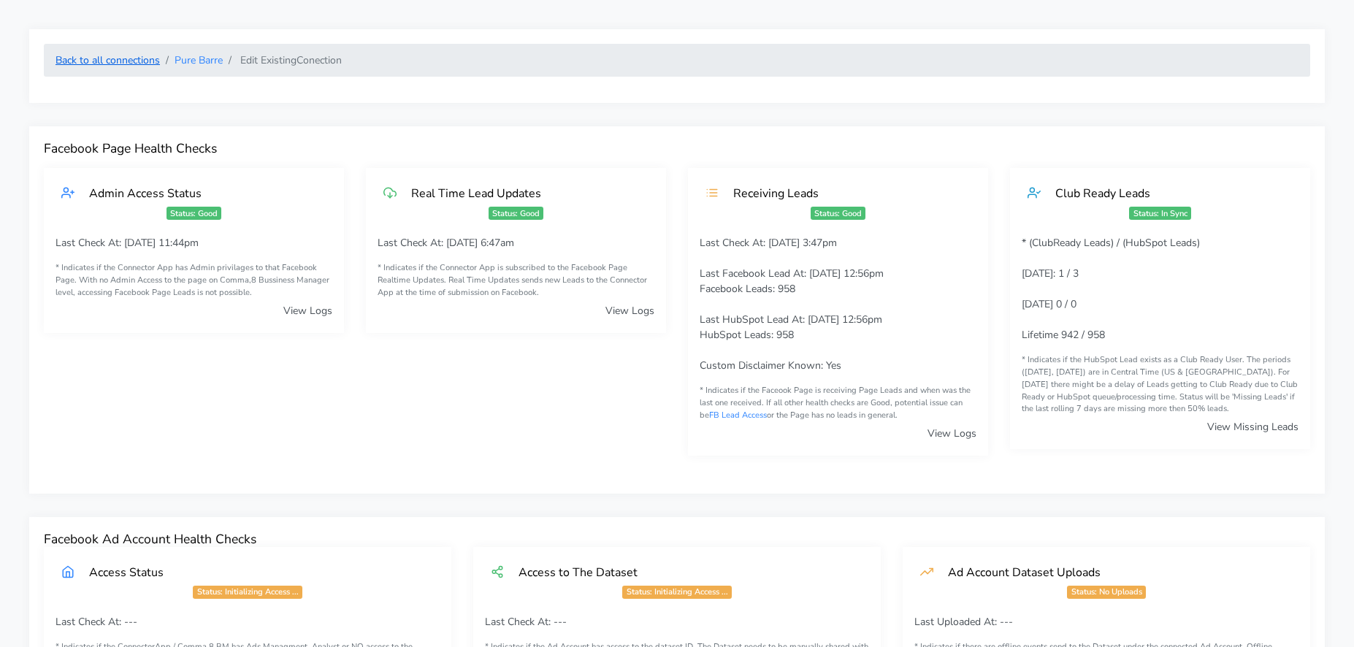
click at [107, 59] on link "Back to all connections" at bounding box center [108, 60] width 104 height 14
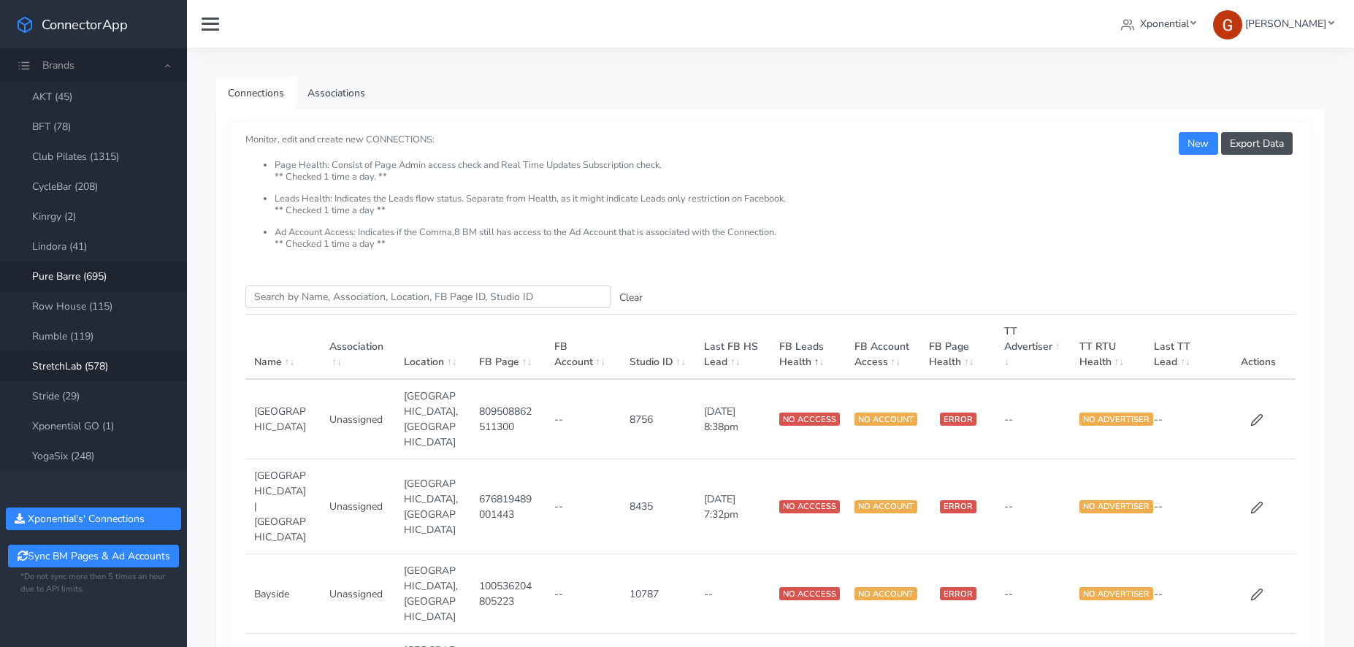
click at [99, 367] on link "StretchLab (578)" at bounding box center [93, 366] width 187 height 30
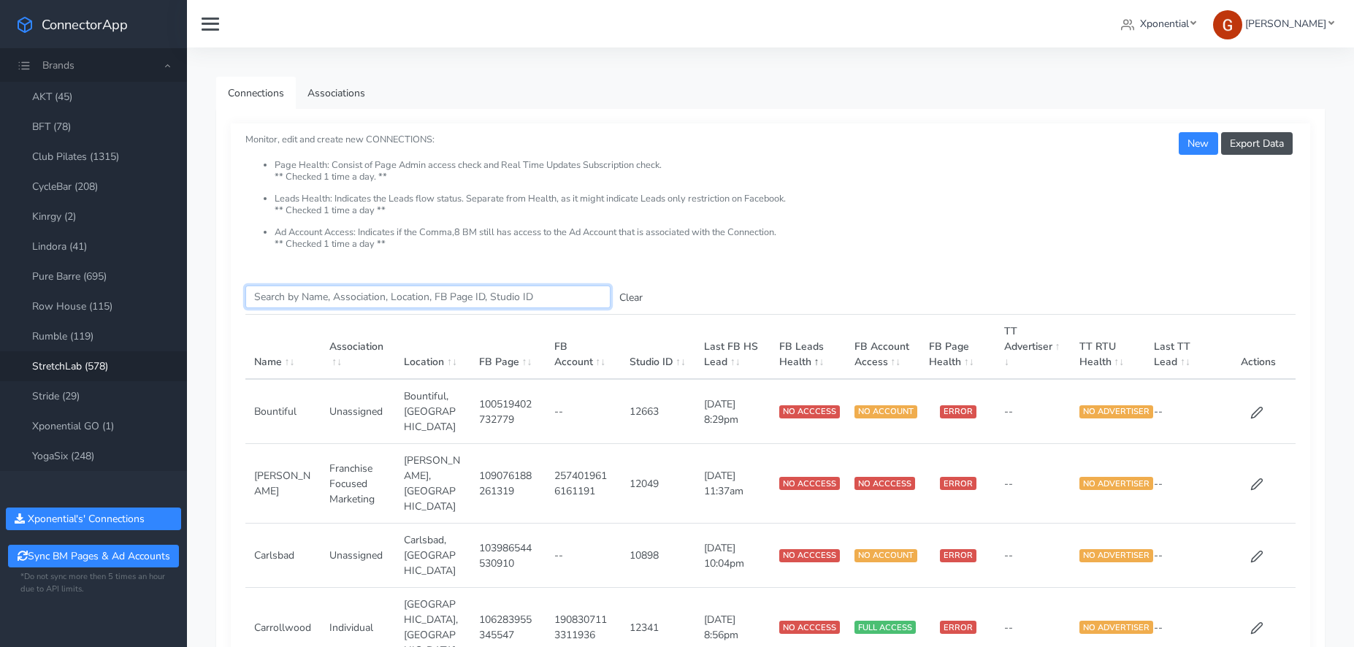
click at [383, 297] on input "Search this table" at bounding box center [427, 297] width 365 height 23
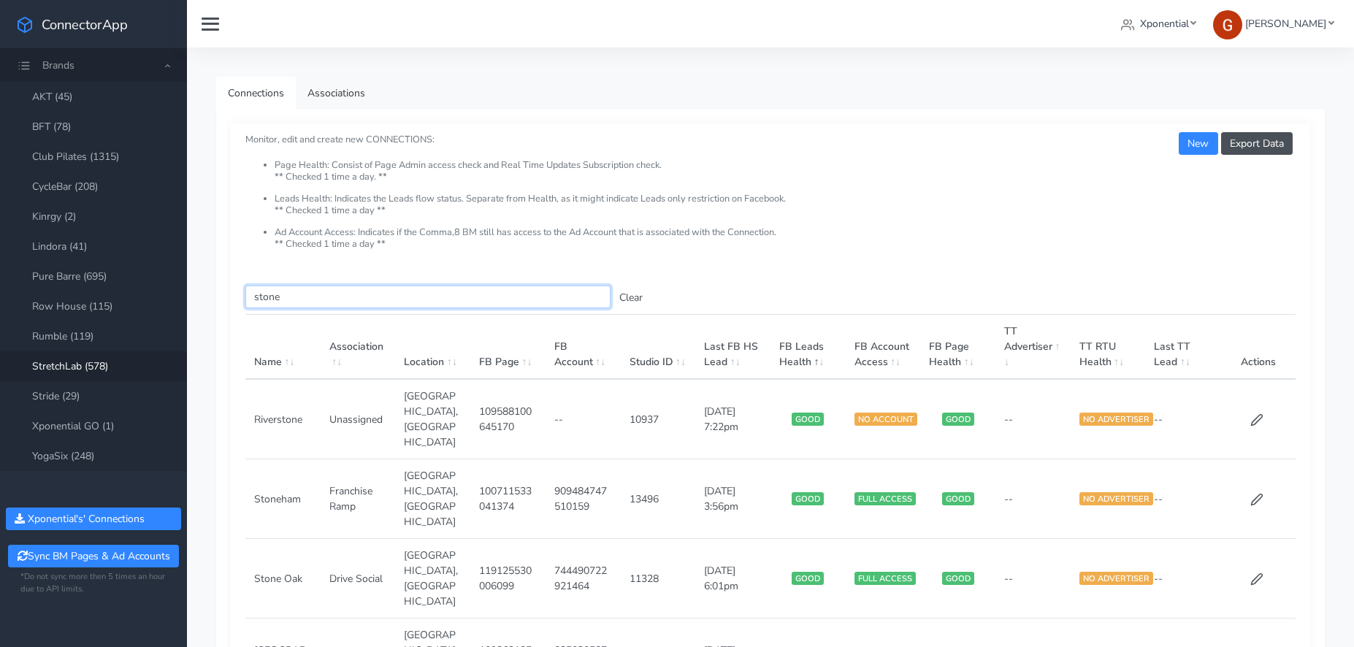
type input "stone"
click at [1257, 646] on icon at bounding box center [1256, 658] width 13 height 13
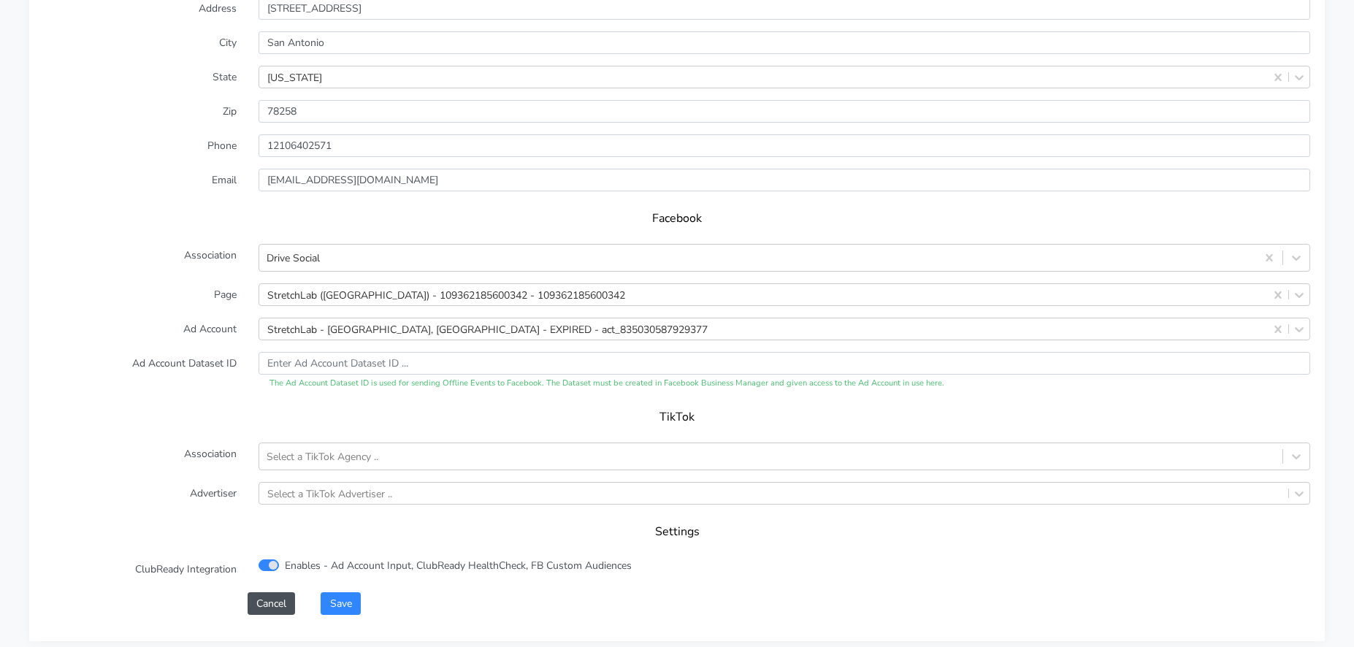
scroll to position [1302, 0]
click at [329, 326] on div "StretchLab - [GEOGRAPHIC_DATA], [GEOGRAPHIC_DATA] - EXPIRED - act_8350305879293…" at bounding box center [487, 325] width 440 height 15
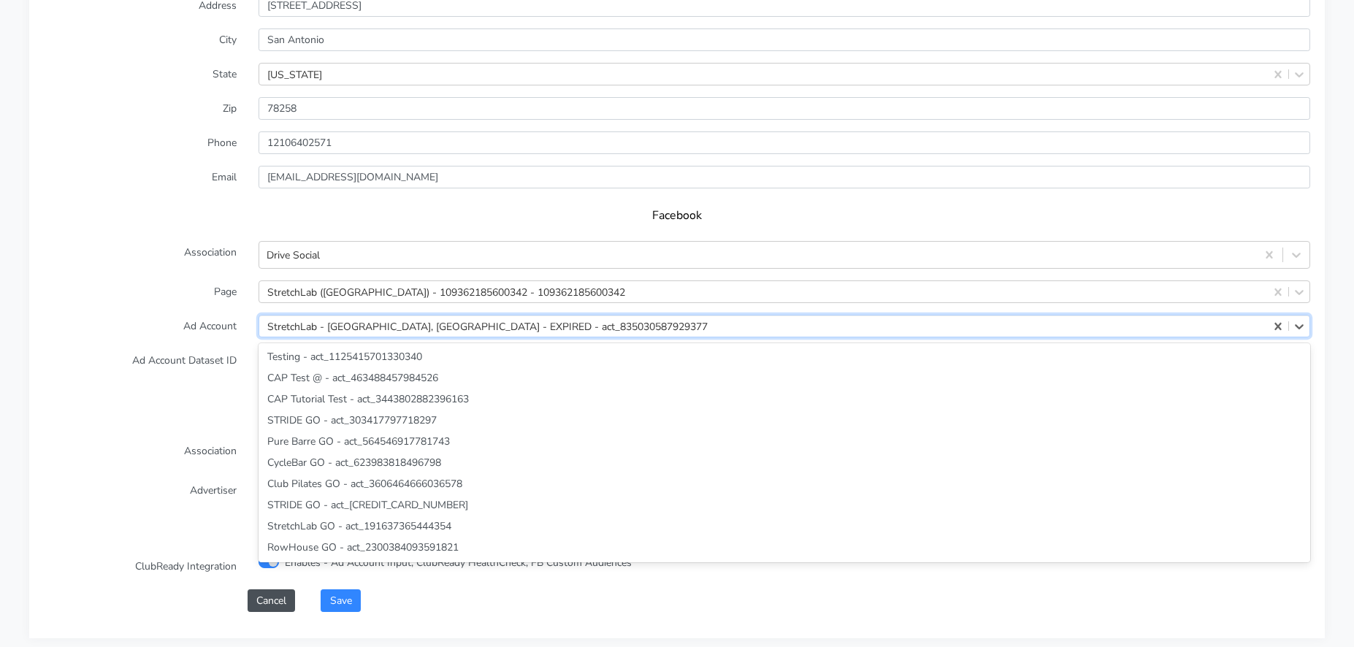
scroll to position [31878, 0]
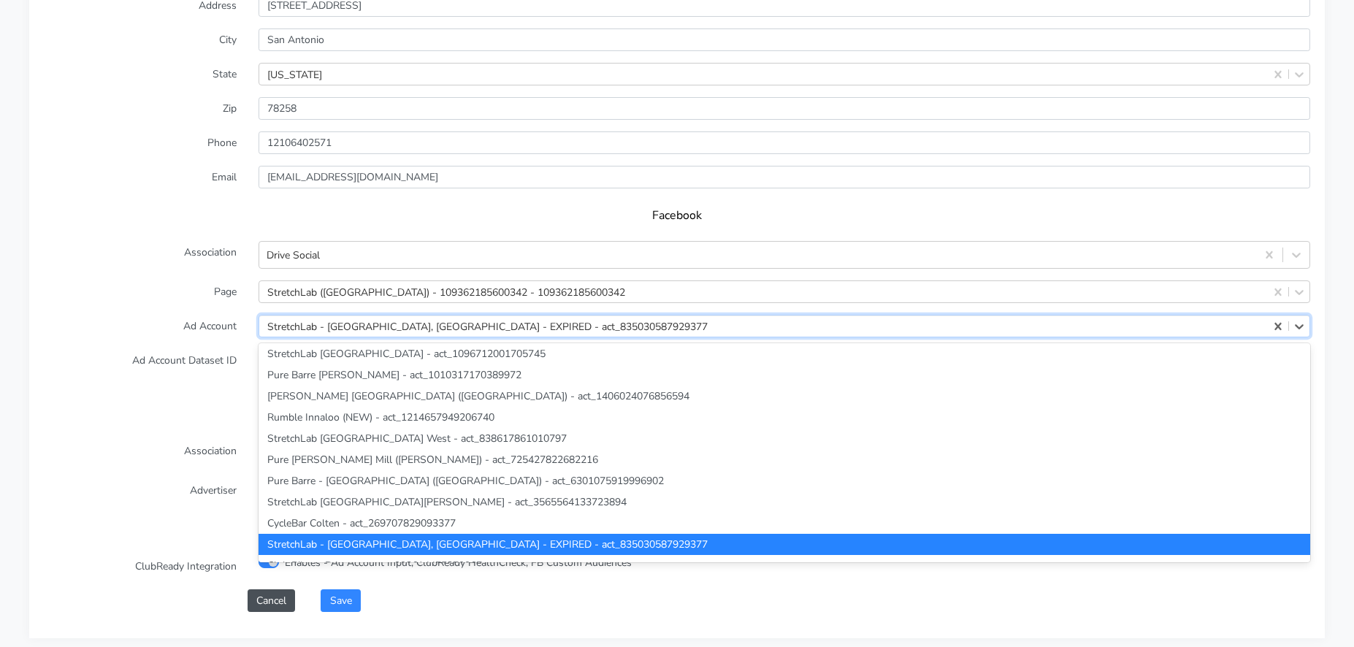
paste input "1240099167752851"
type input "1240099167752851"
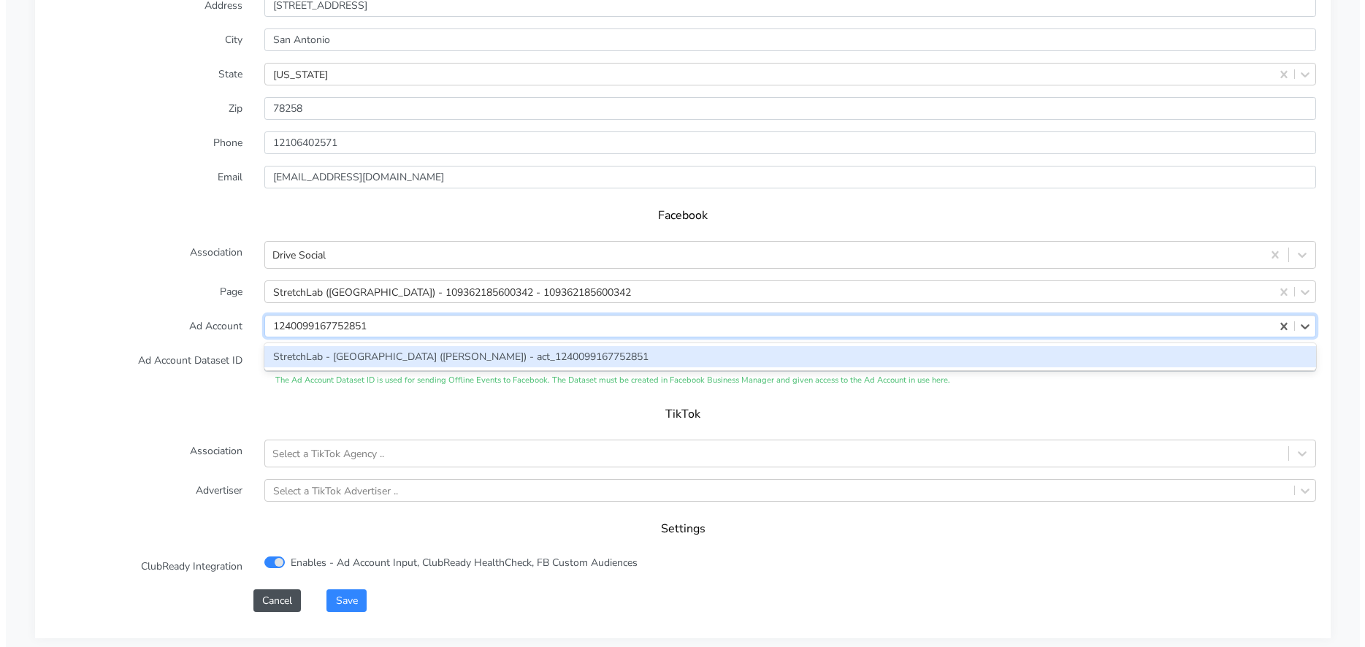
scroll to position [0, 0]
click at [318, 356] on div "StretchLab - [GEOGRAPHIC_DATA] ([PERSON_NAME]) - act_1240099167752851" at bounding box center [785, 356] width 1052 height 21
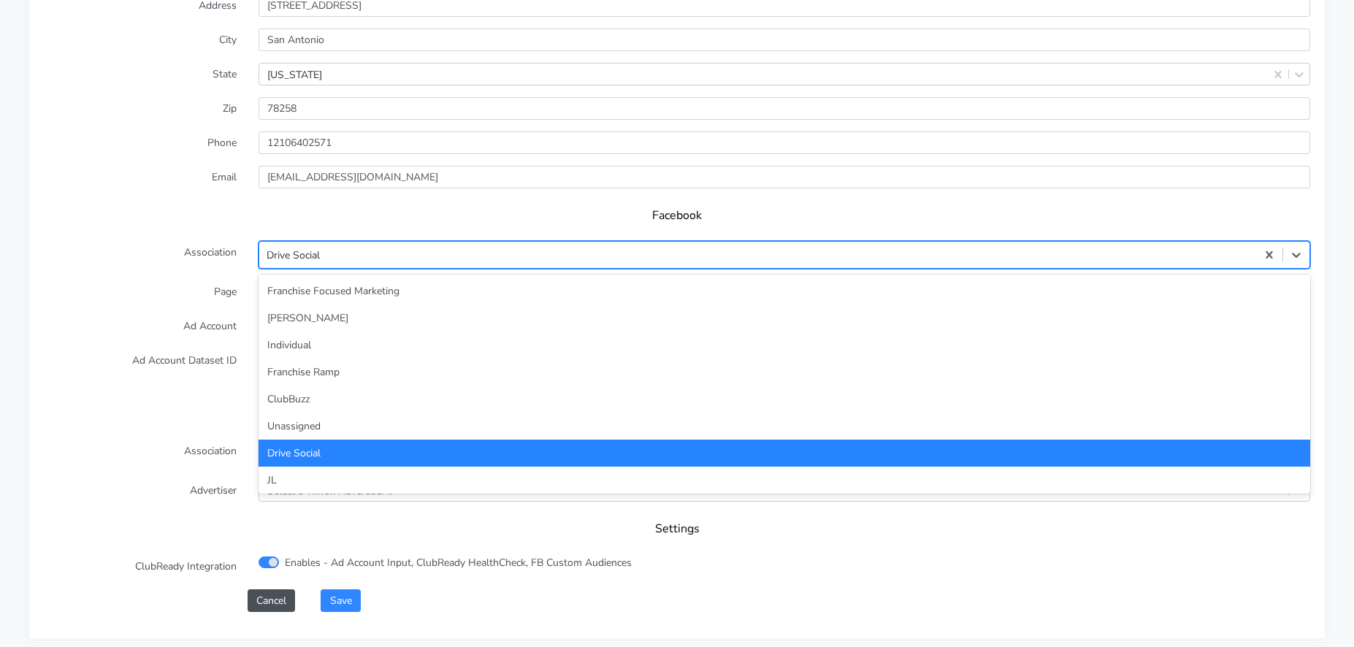
click at [337, 254] on div "Drive Social" at bounding box center [757, 255] width 997 height 24
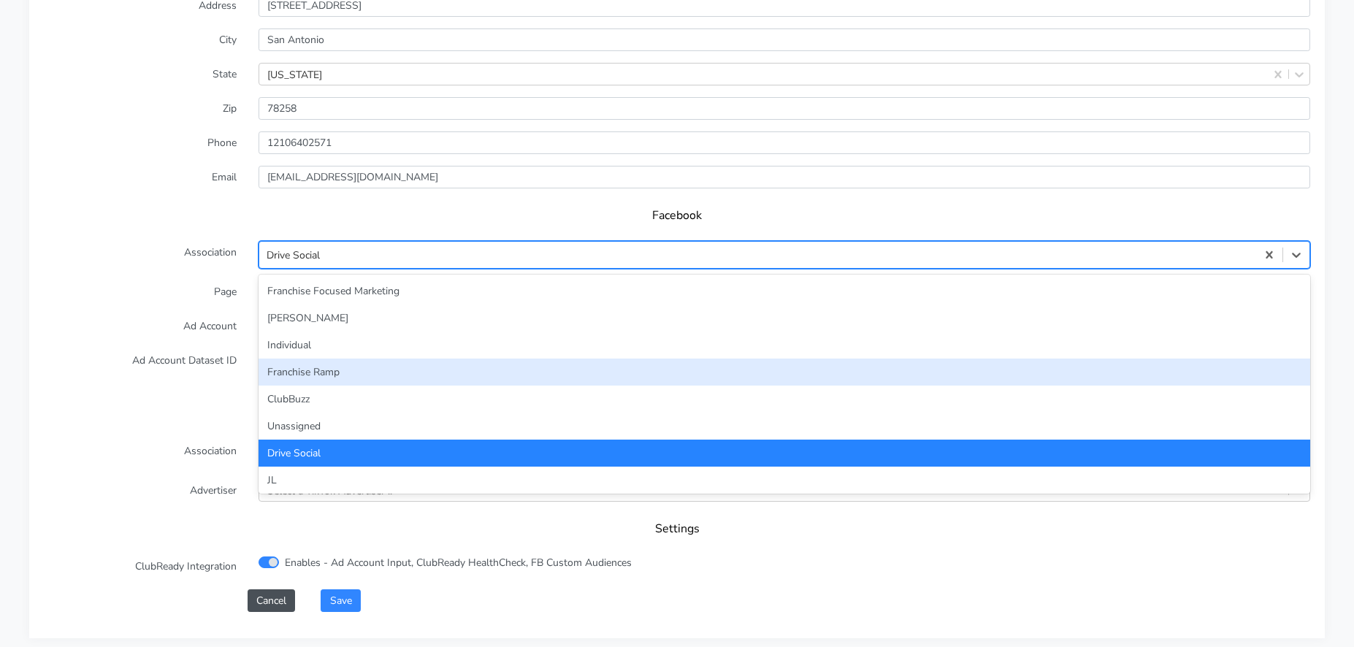
click at [323, 363] on div "Franchise Ramp" at bounding box center [785, 372] width 1052 height 27
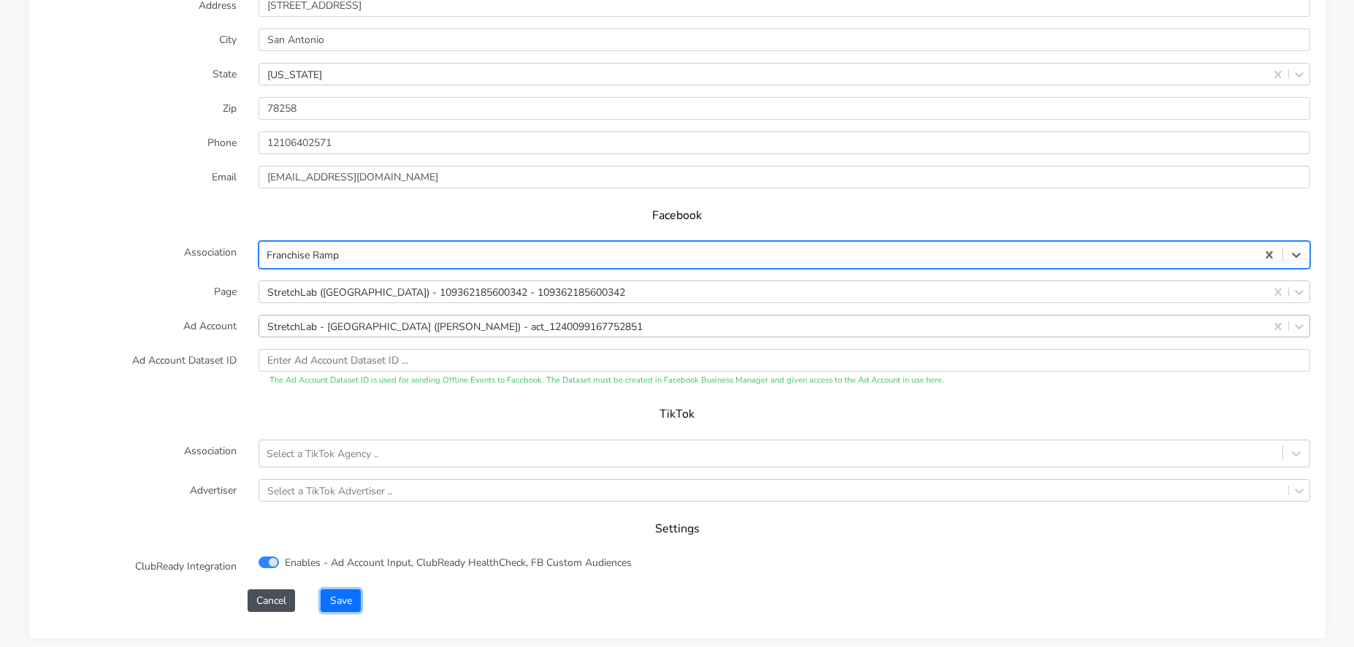
click at [339, 592] on button "Save" at bounding box center [340, 600] width 39 height 23
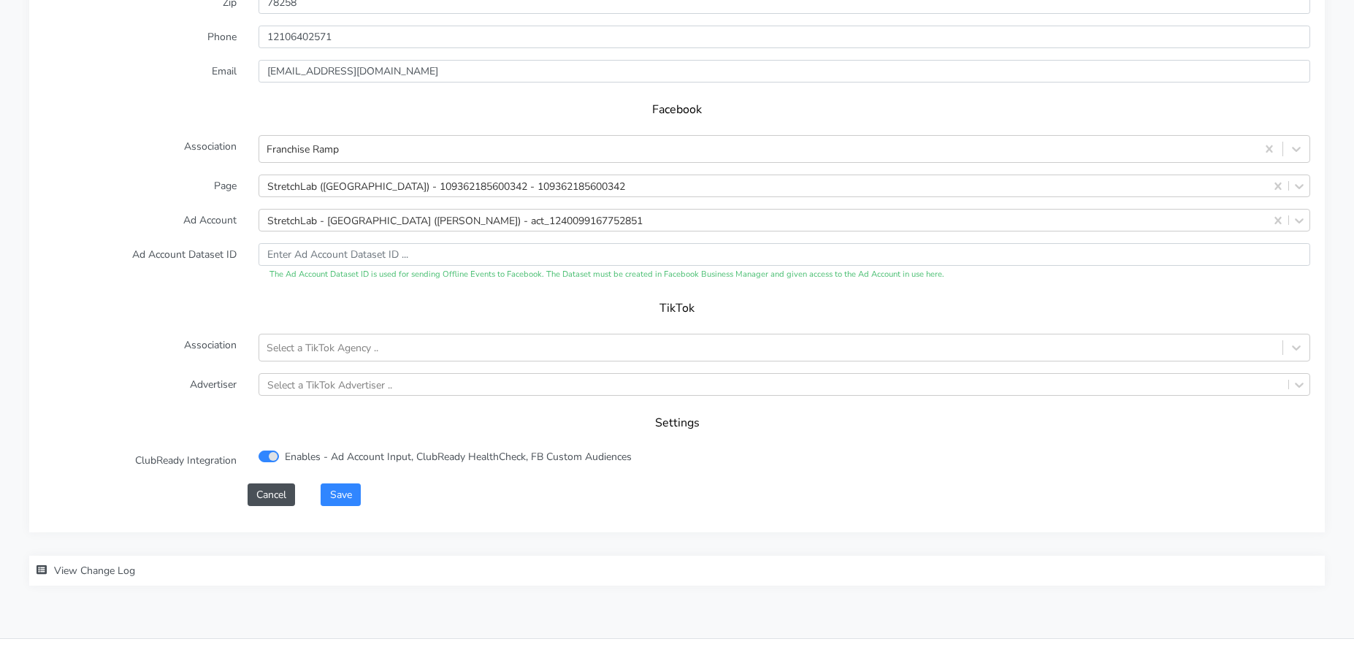
scroll to position [1439, 0]
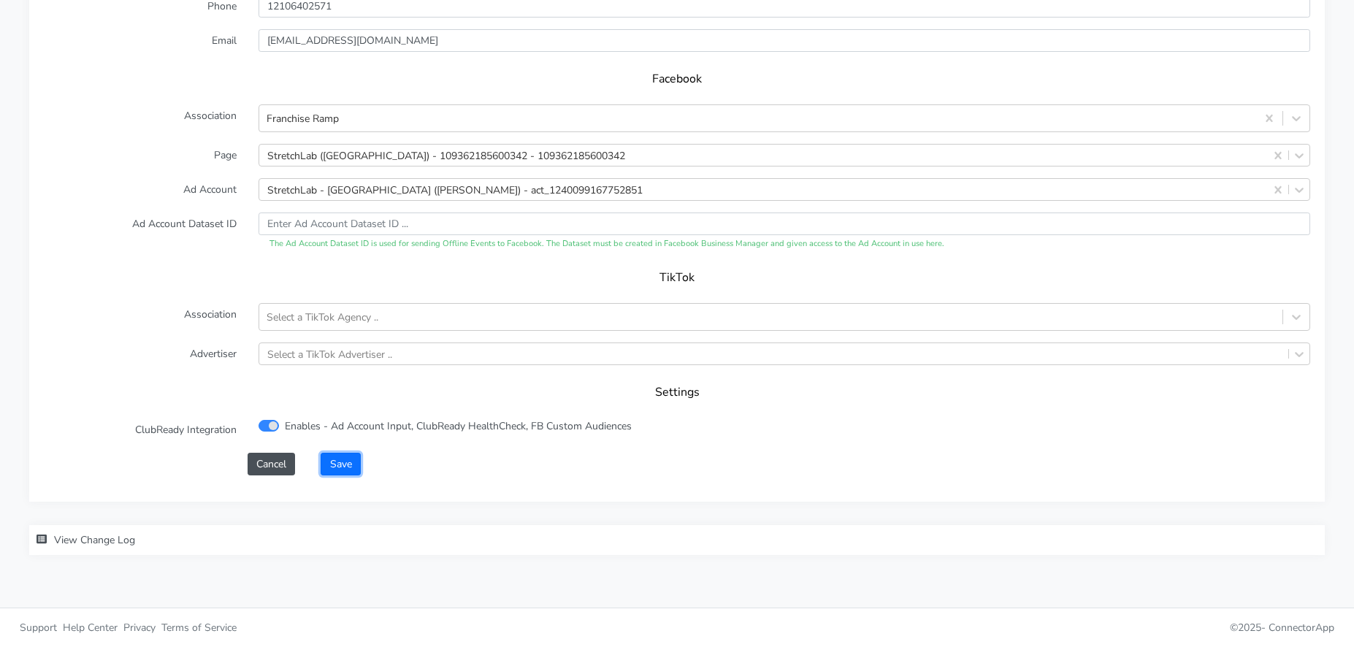
click at [345, 467] on button "Save" at bounding box center [340, 464] width 39 height 23
click at [334, 454] on button "Save" at bounding box center [340, 464] width 39 height 23
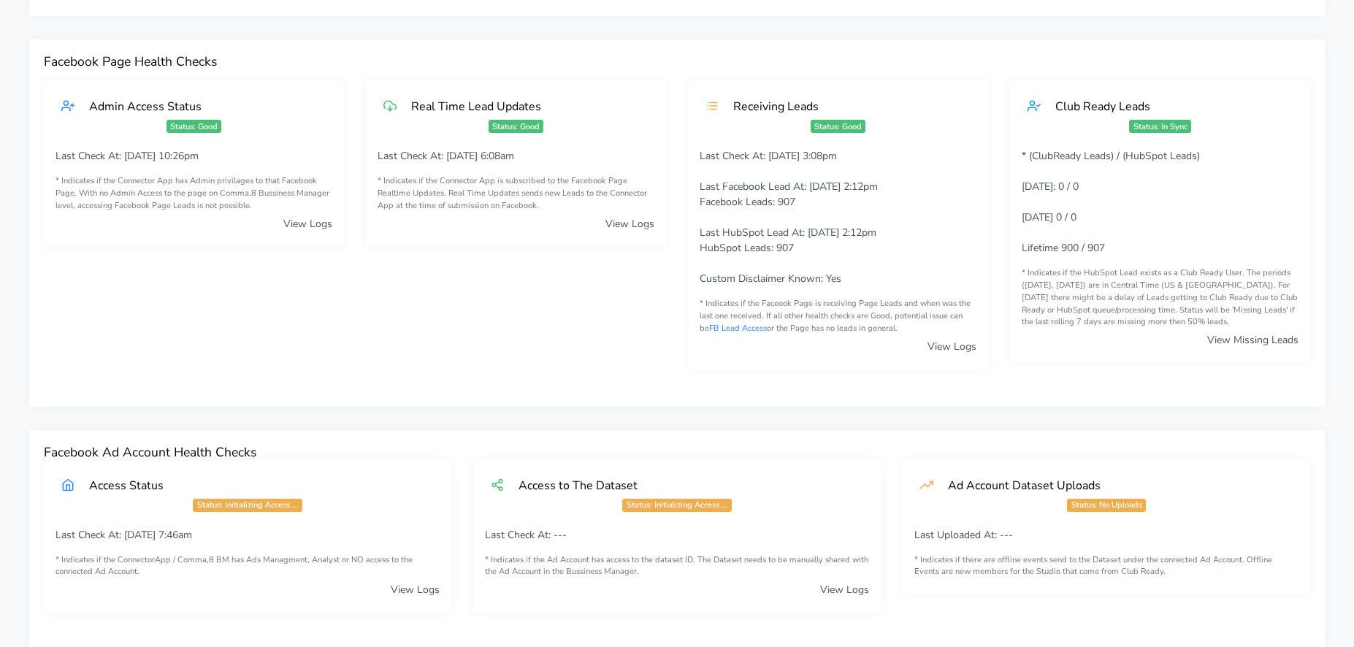
scroll to position [0, 0]
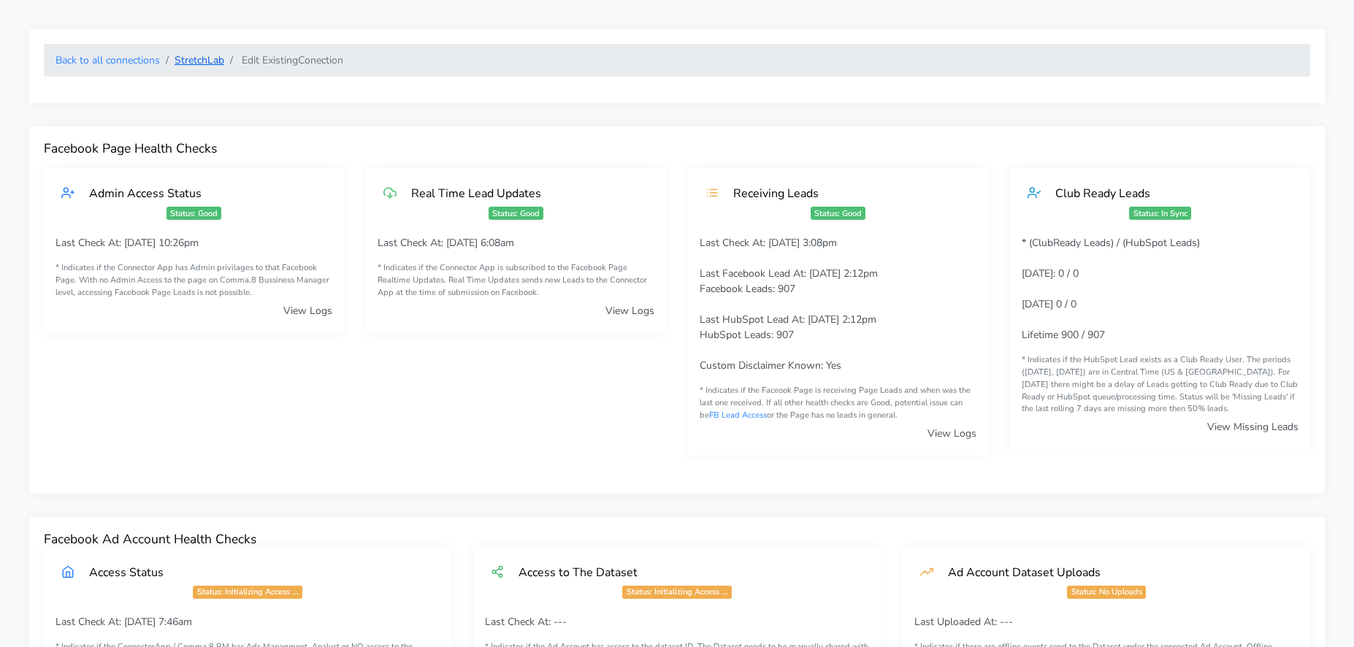
click at [190, 62] on link "StretchLab" at bounding box center [200, 60] width 50 height 14
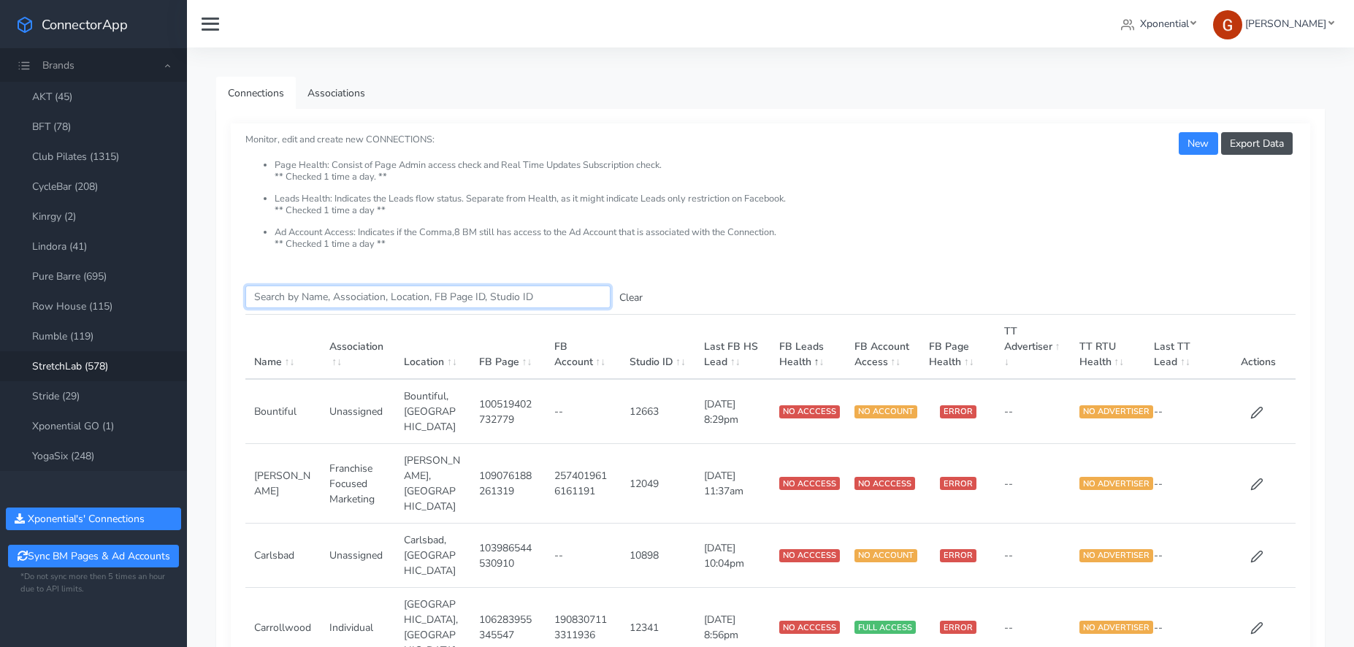
click at [327, 295] on input "Search this table" at bounding box center [427, 297] width 365 height 23
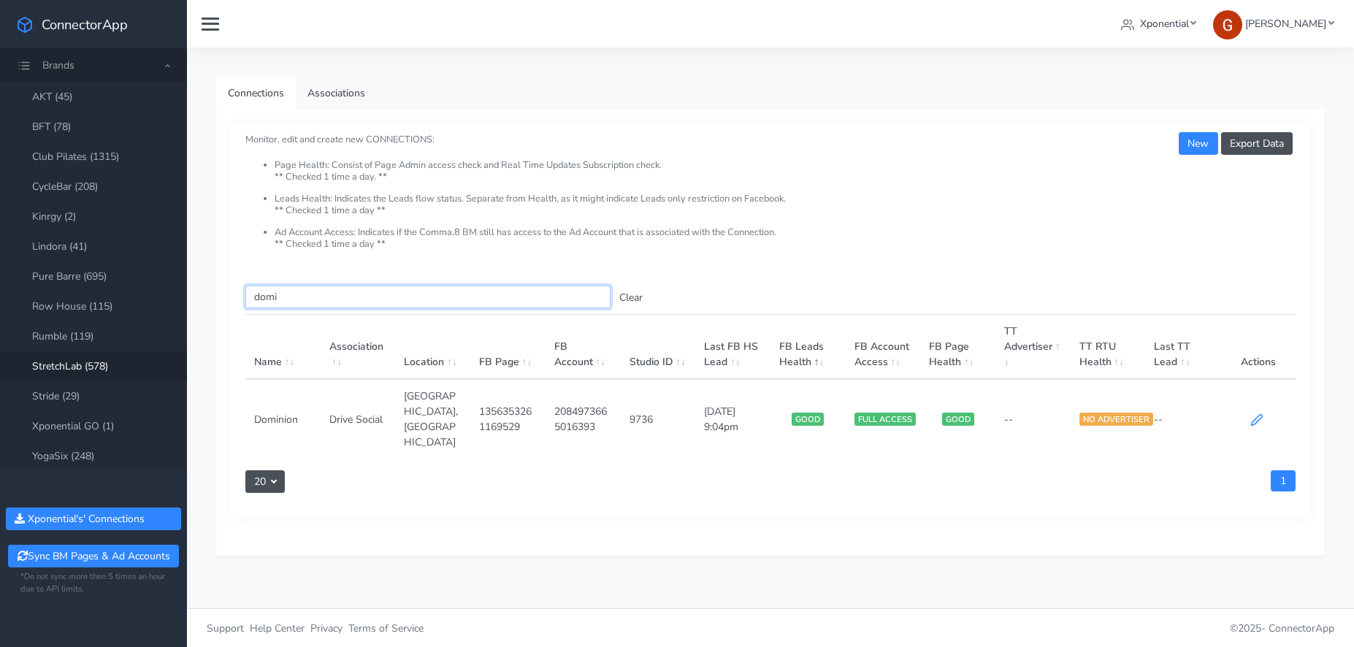
type input "domi"
click at [1255, 413] on icon at bounding box center [1256, 419] width 13 height 13
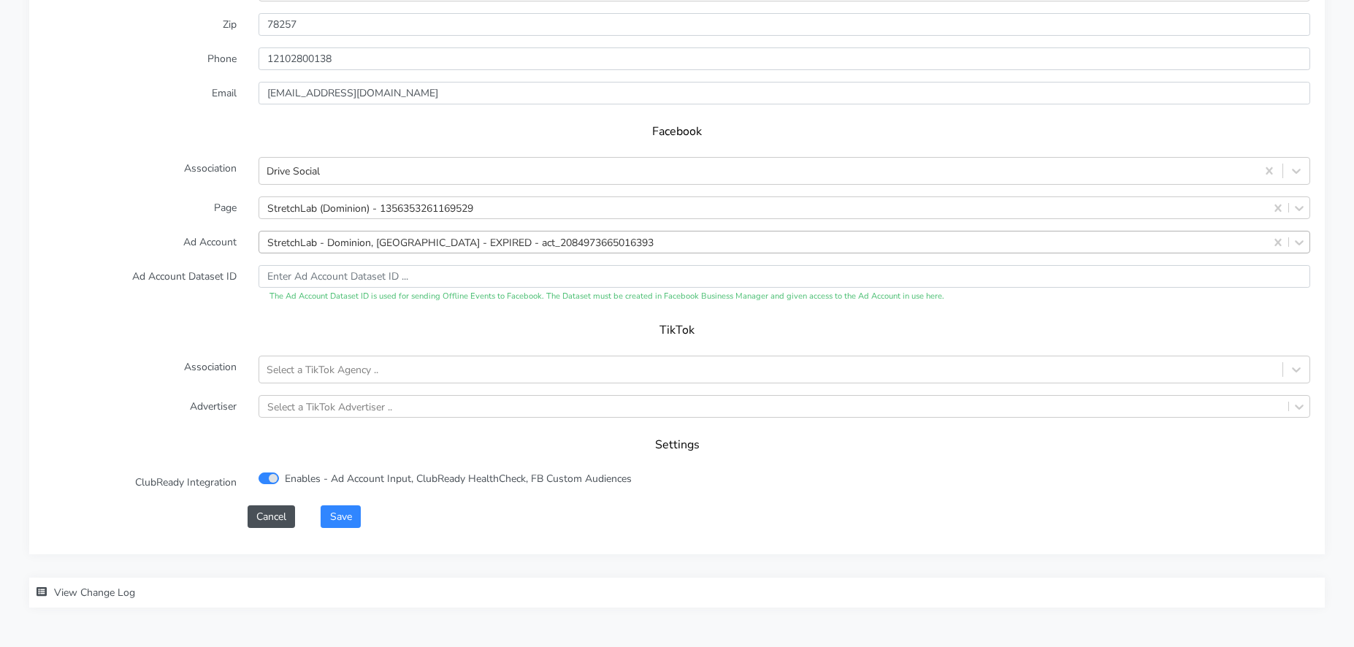
scroll to position [1301, 0]
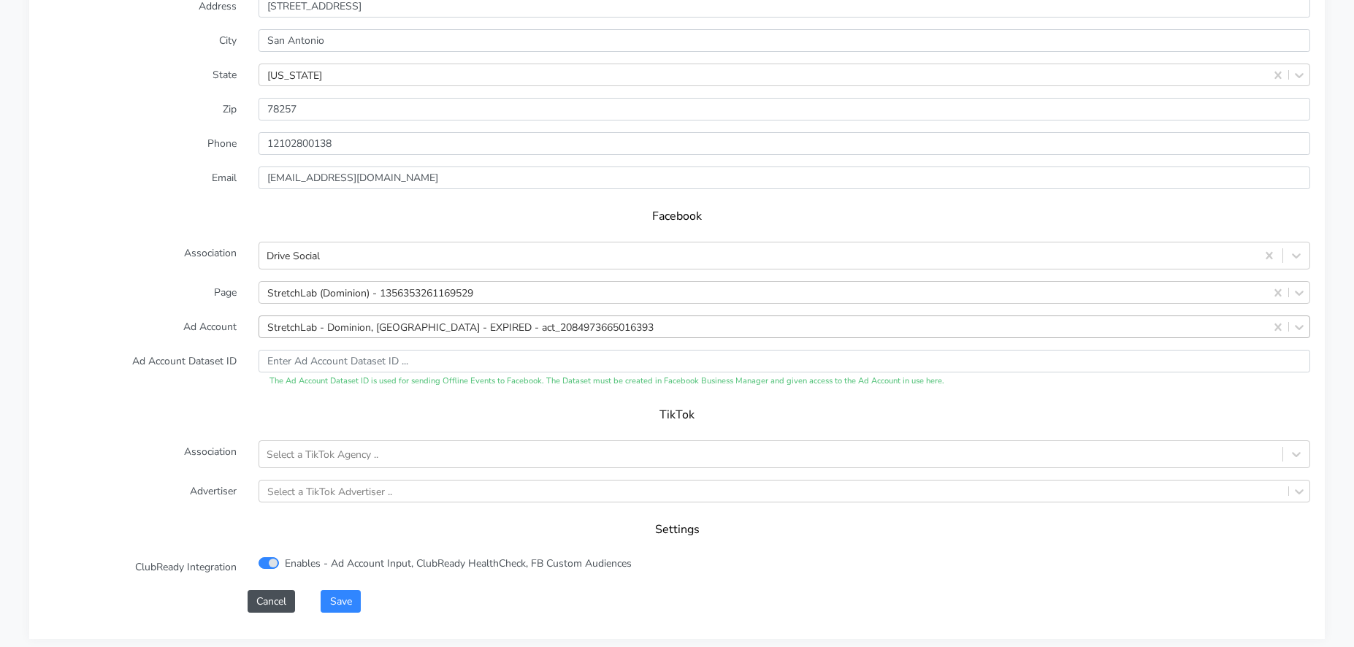
click at [309, 325] on div "StretchLab - Dominion, [GEOGRAPHIC_DATA] - EXPIRED - act_2084973665016393" at bounding box center [460, 326] width 386 height 15
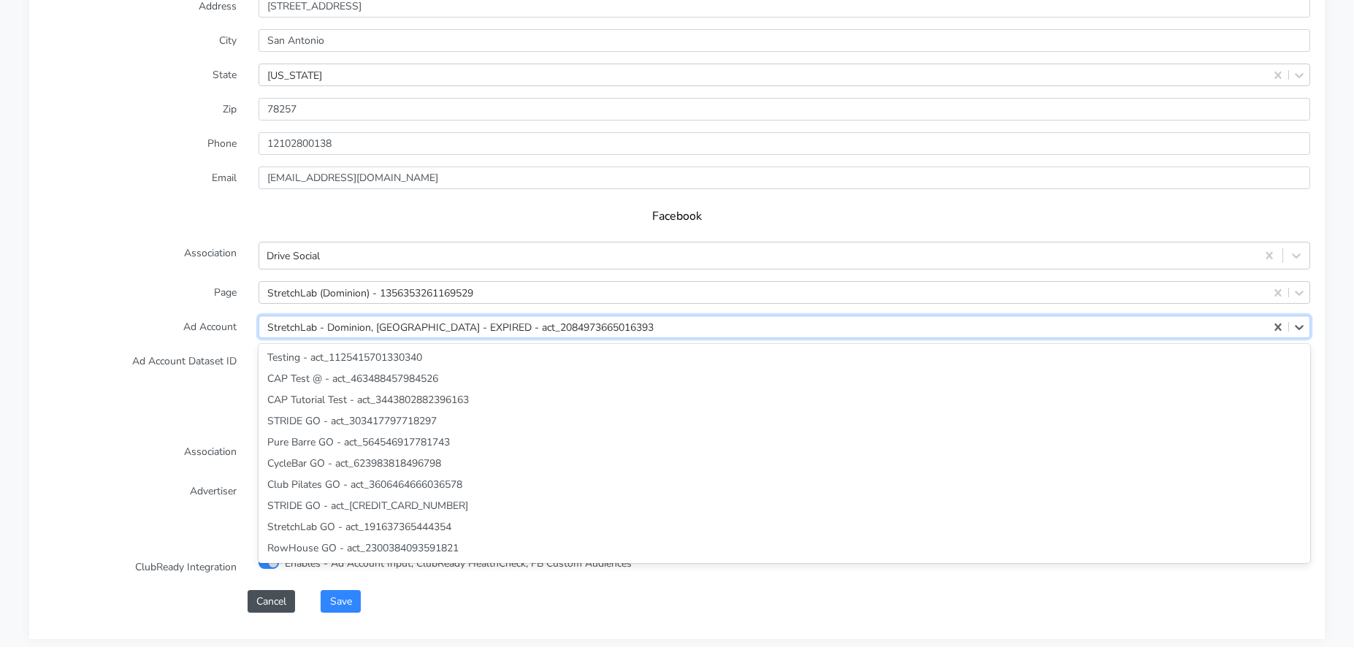
scroll to position [20992, 0]
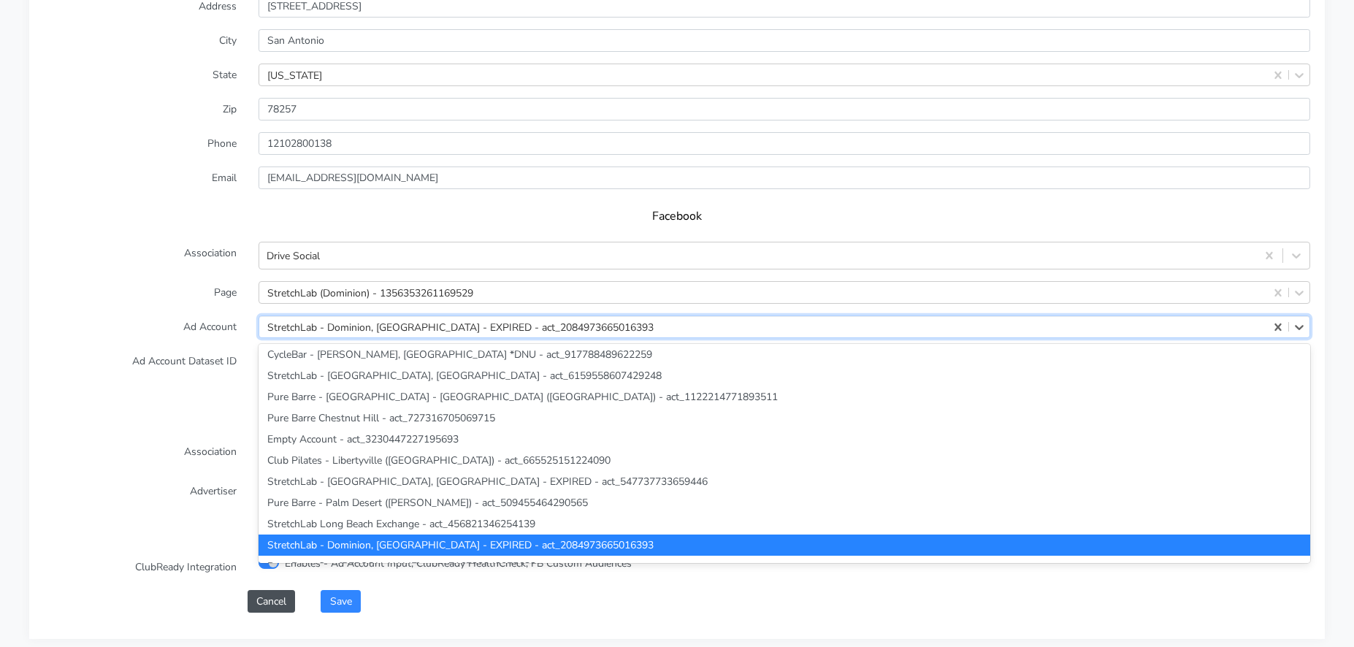
paste input "421693269070439"
type input "421693269070439"
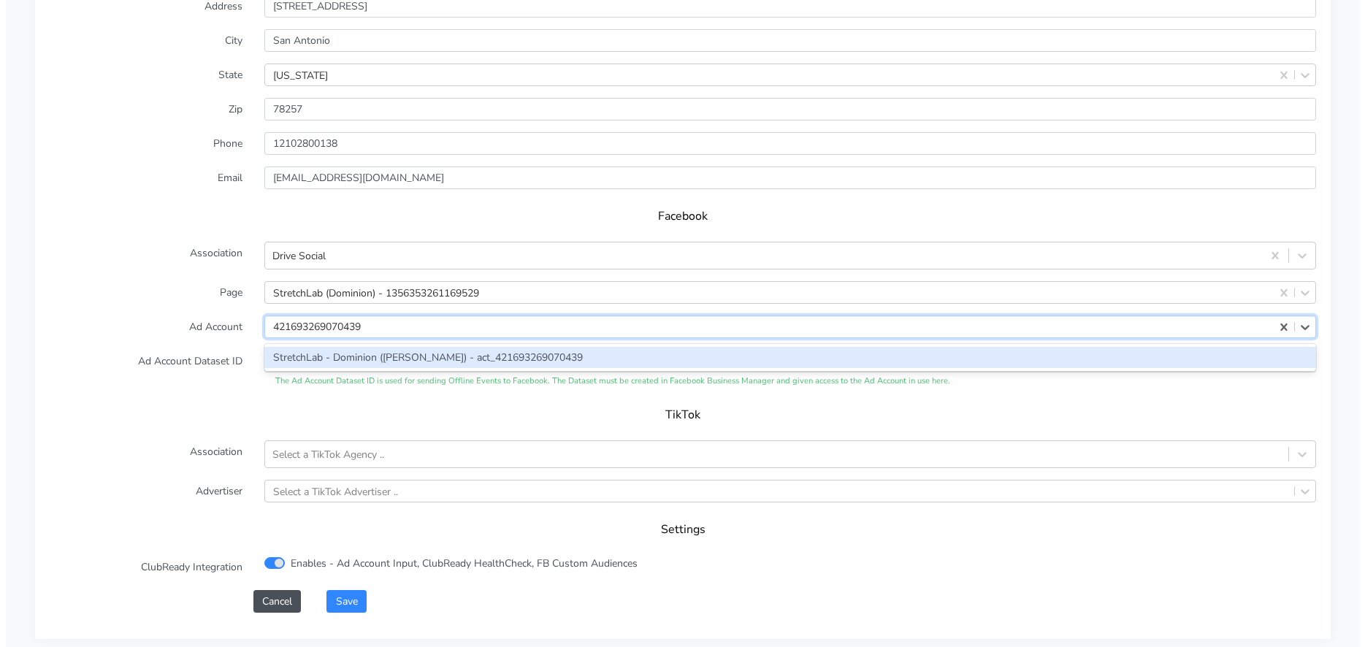
scroll to position [0, 0]
click at [361, 351] on div "StretchLab - Dominion ([PERSON_NAME]) - act_421693269070439" at bounding box center [785, 357] width 1052 height 21
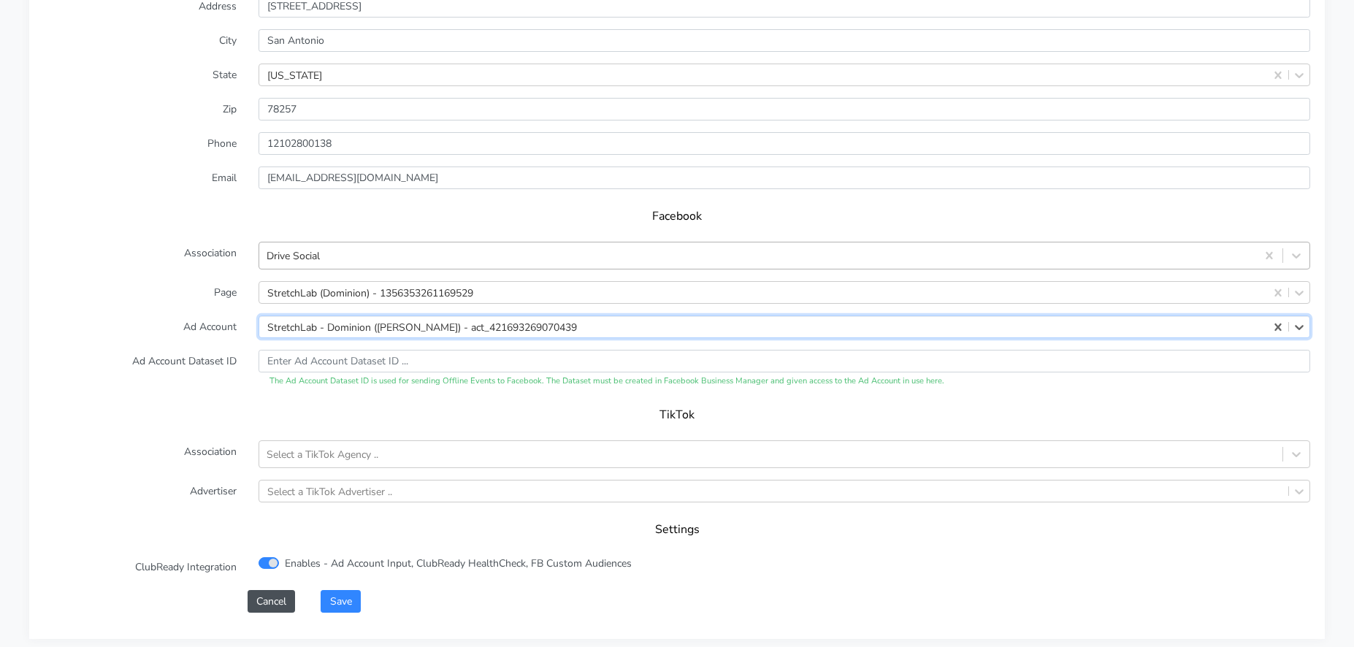
click at [347, 257] on div "Drive Social" at bounding box center [757, 256] width 997 height 24
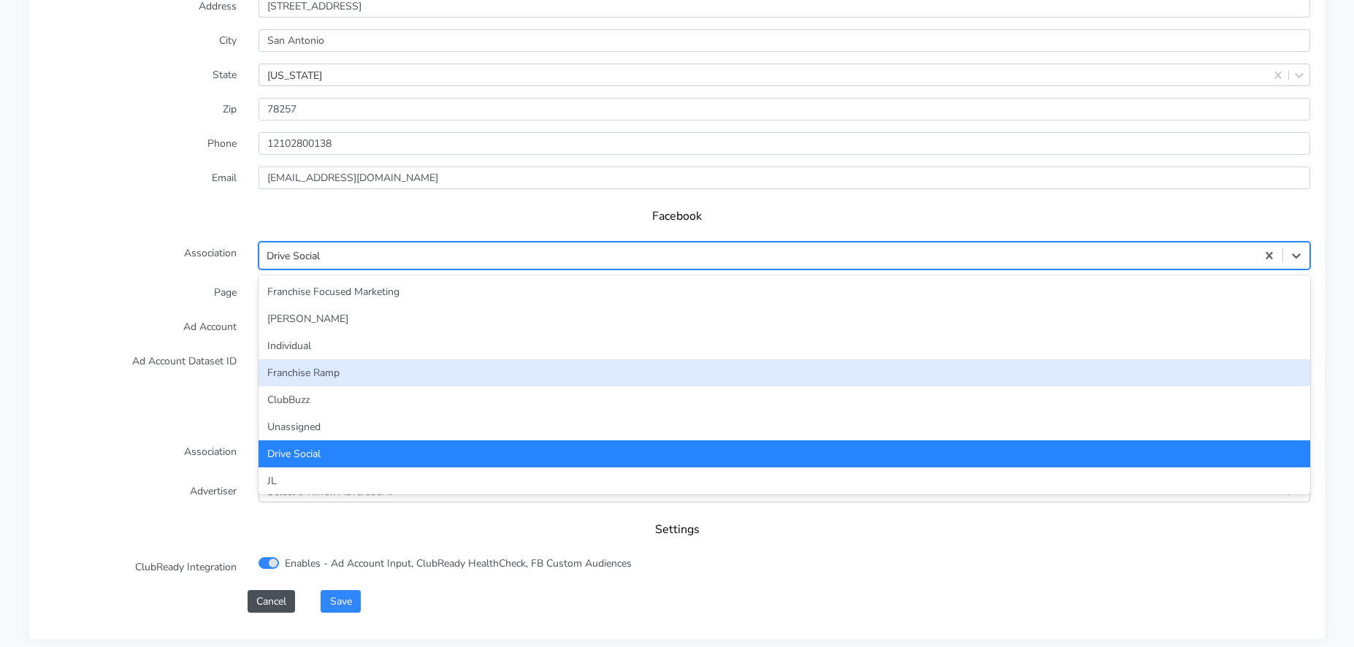
click at [315, 367] on div "Franchise Ramp" at bounding box center [785, 372] width 1052 height 27
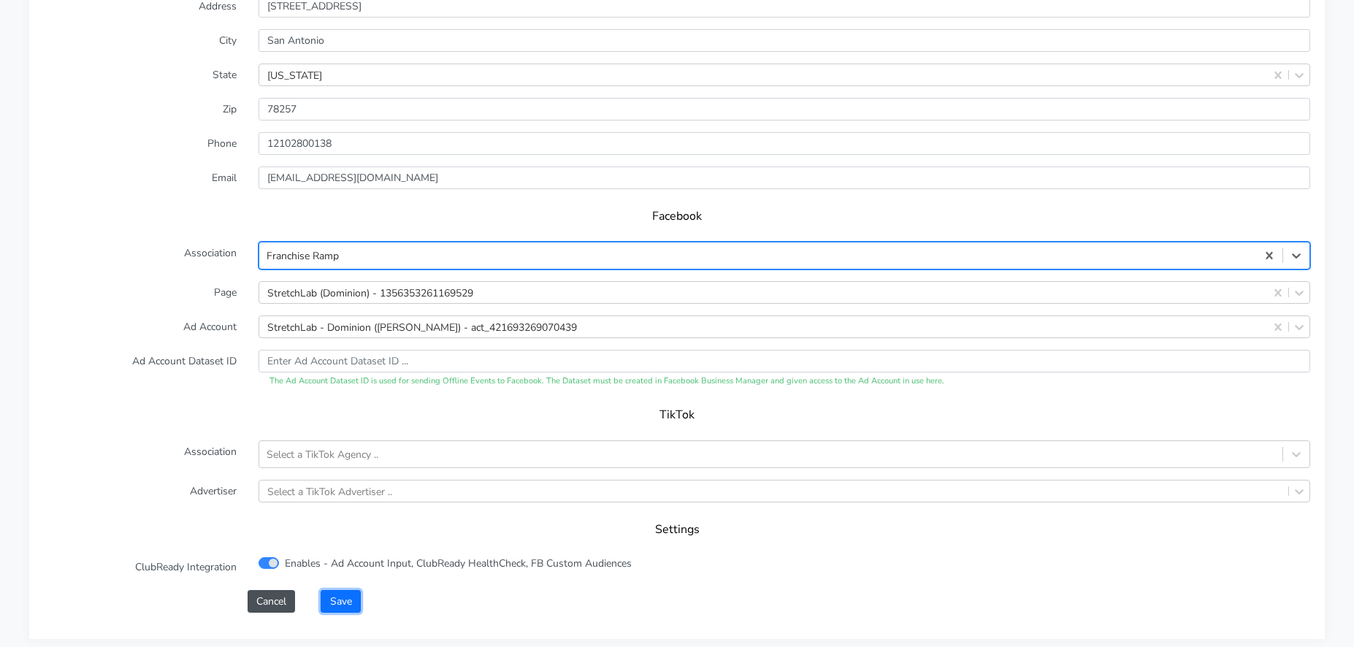
click at [345, 604] on button "Save" at bounding box center [340, 601] width 39 height 23
